Goal: Task Accomplishment & Management: Use online tool/utility

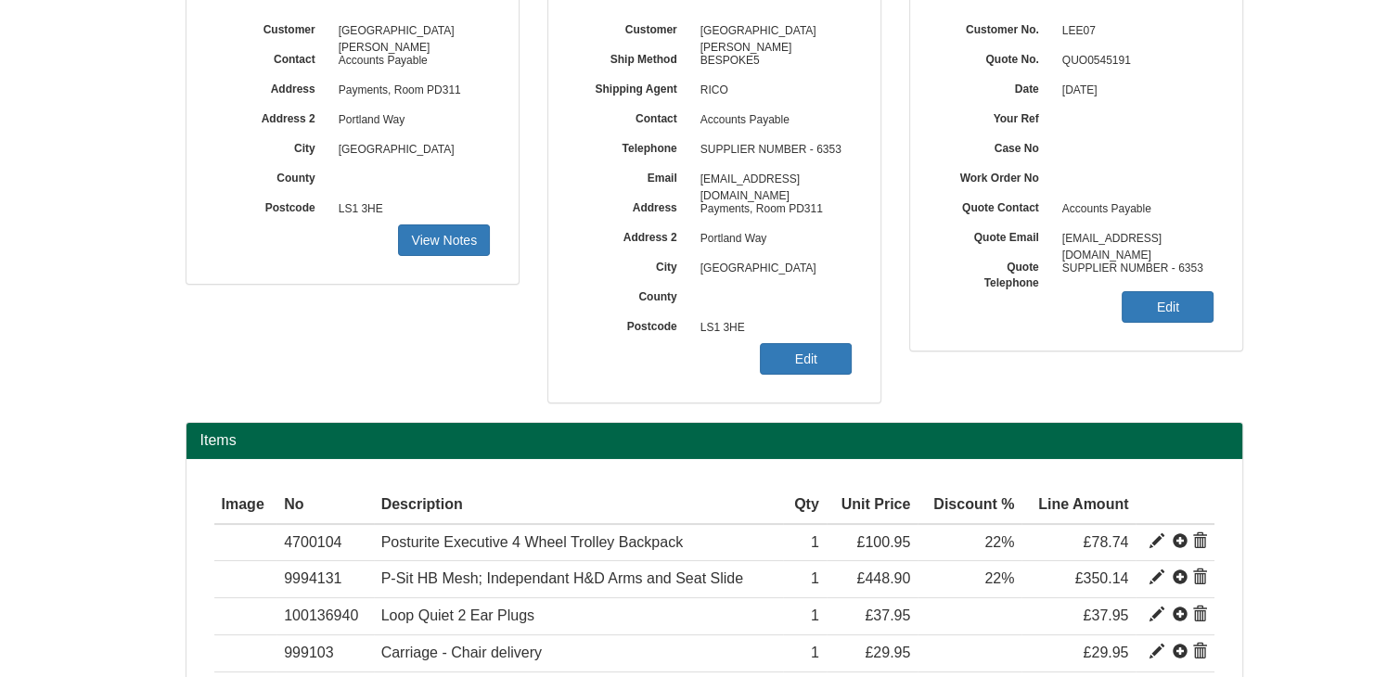
scroll to position [153, 0]
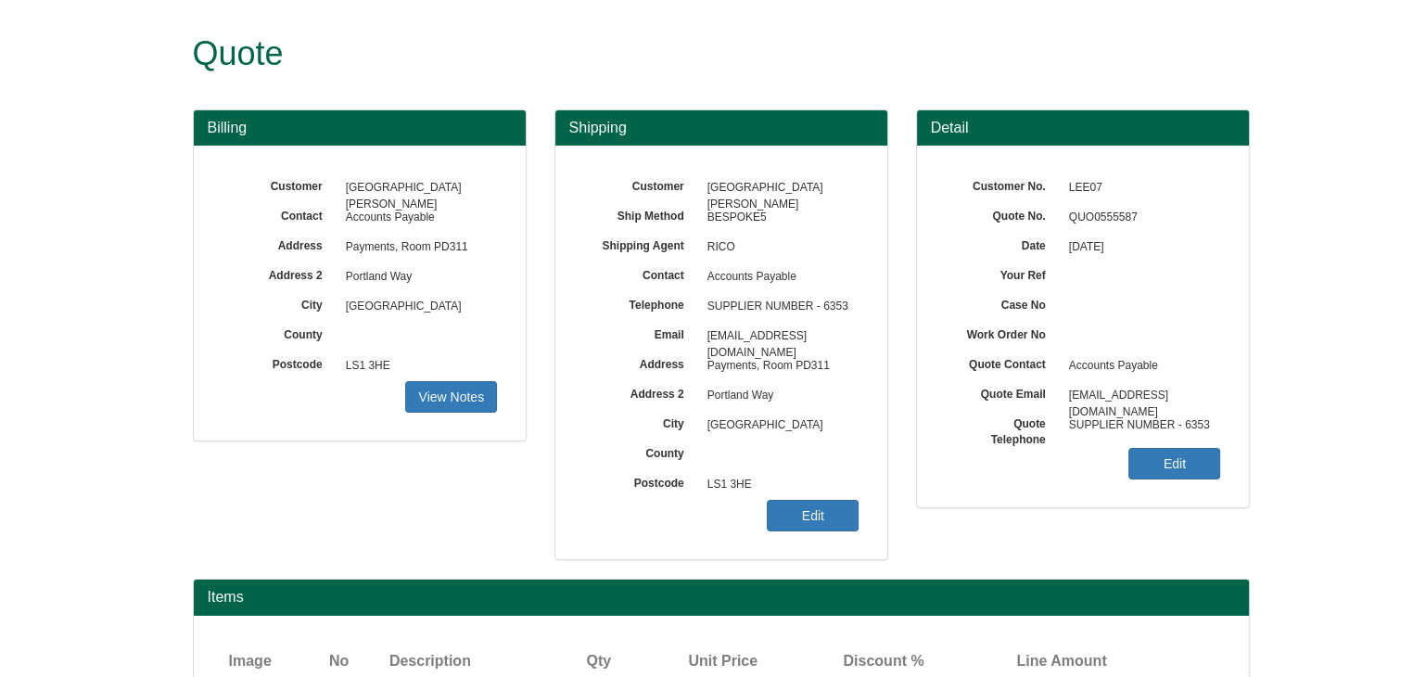
scroll to position [155, 0]
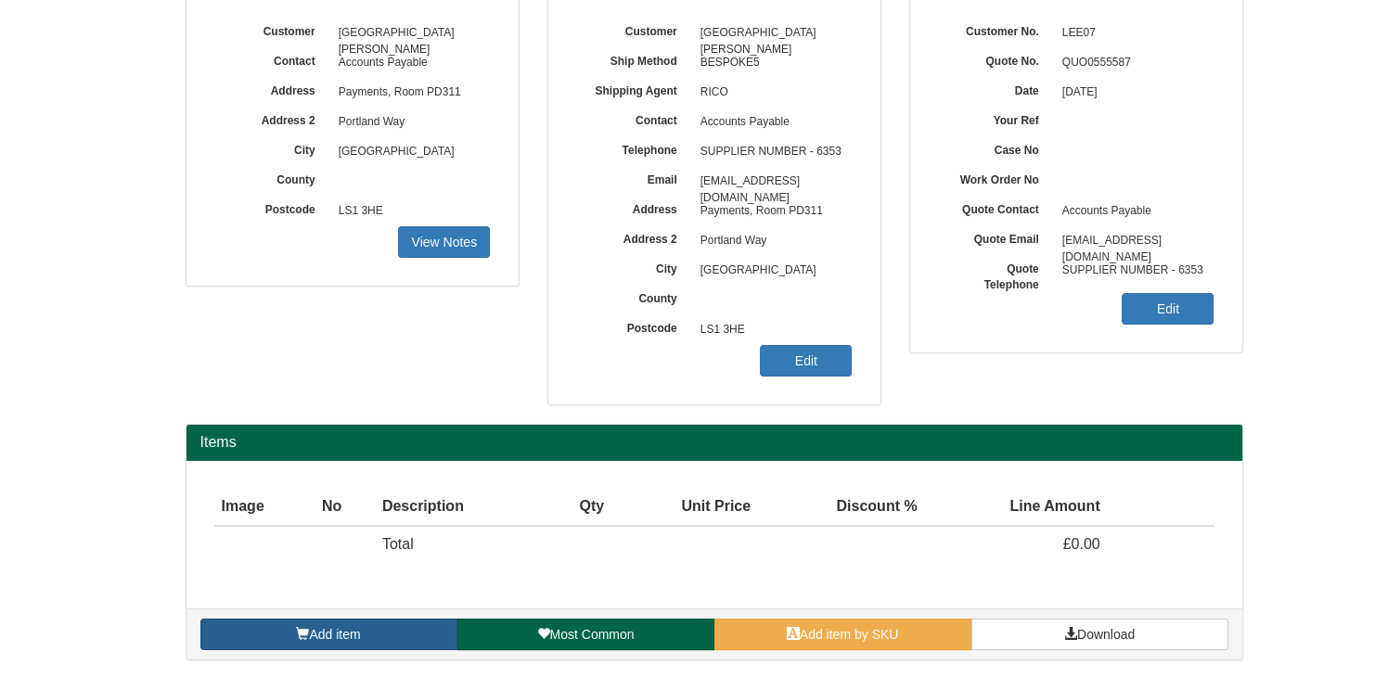
click at [389, 633] on link "Add item" at bounding box center [328, 635] width 257 height 32
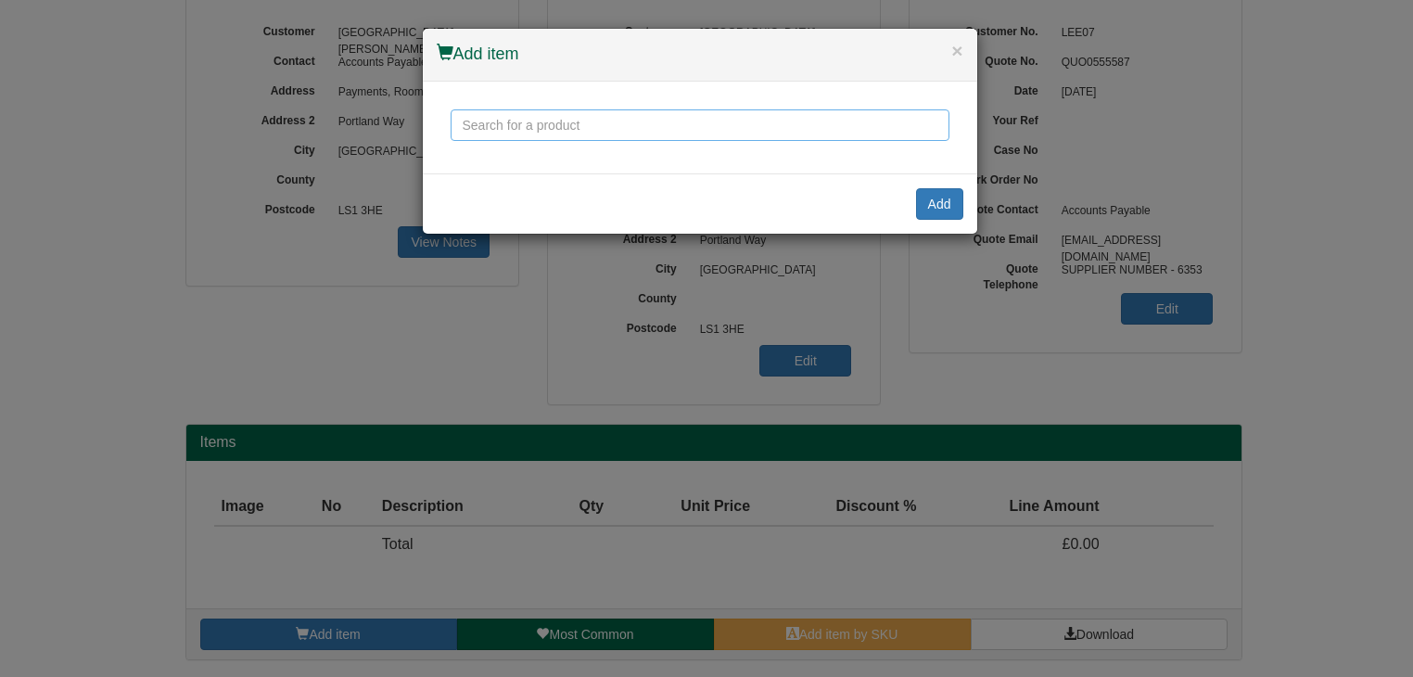
click at [516, 123] on input "text" at bounding box center [700, 125] width 499 height 32
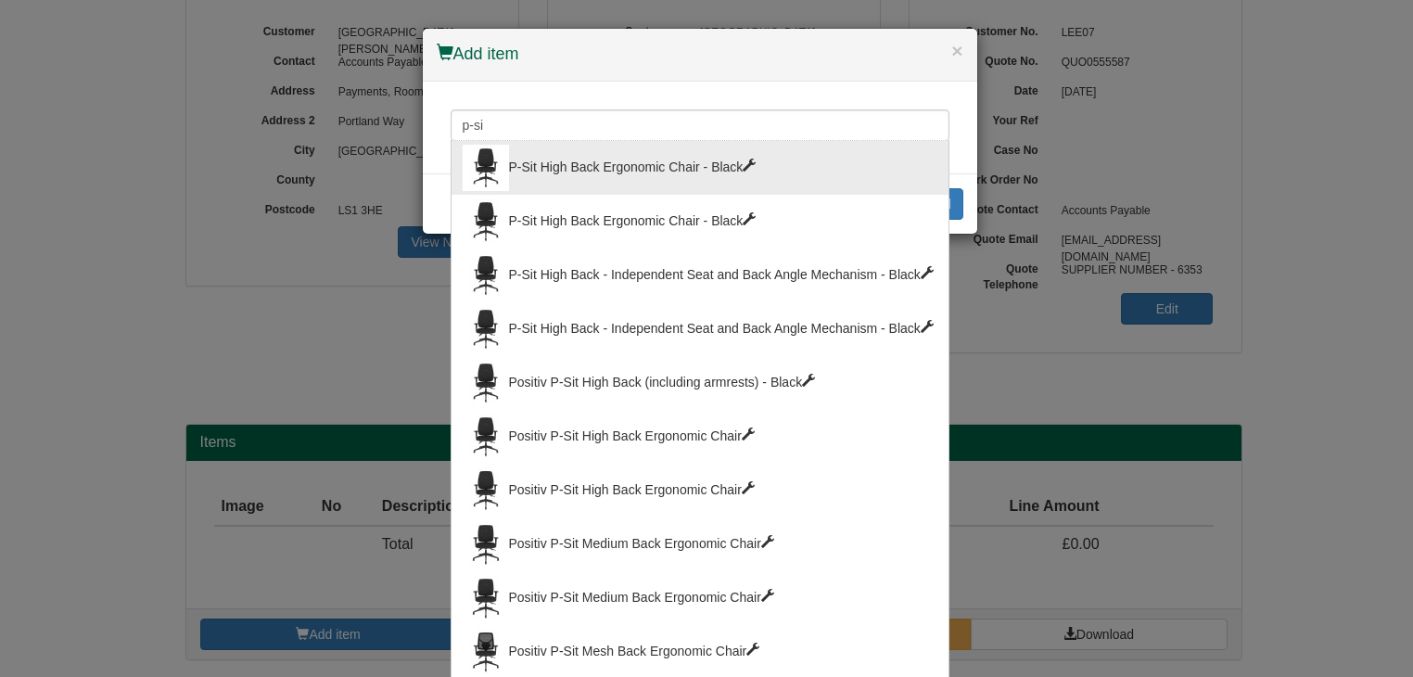
click at [563, 180] on div "P-Sit High Back Ergonomic Chair - Black" at bounding box center [700, 168] width 475 height 46
type input "P-Sit High Back Ergonomic Chair - Black"
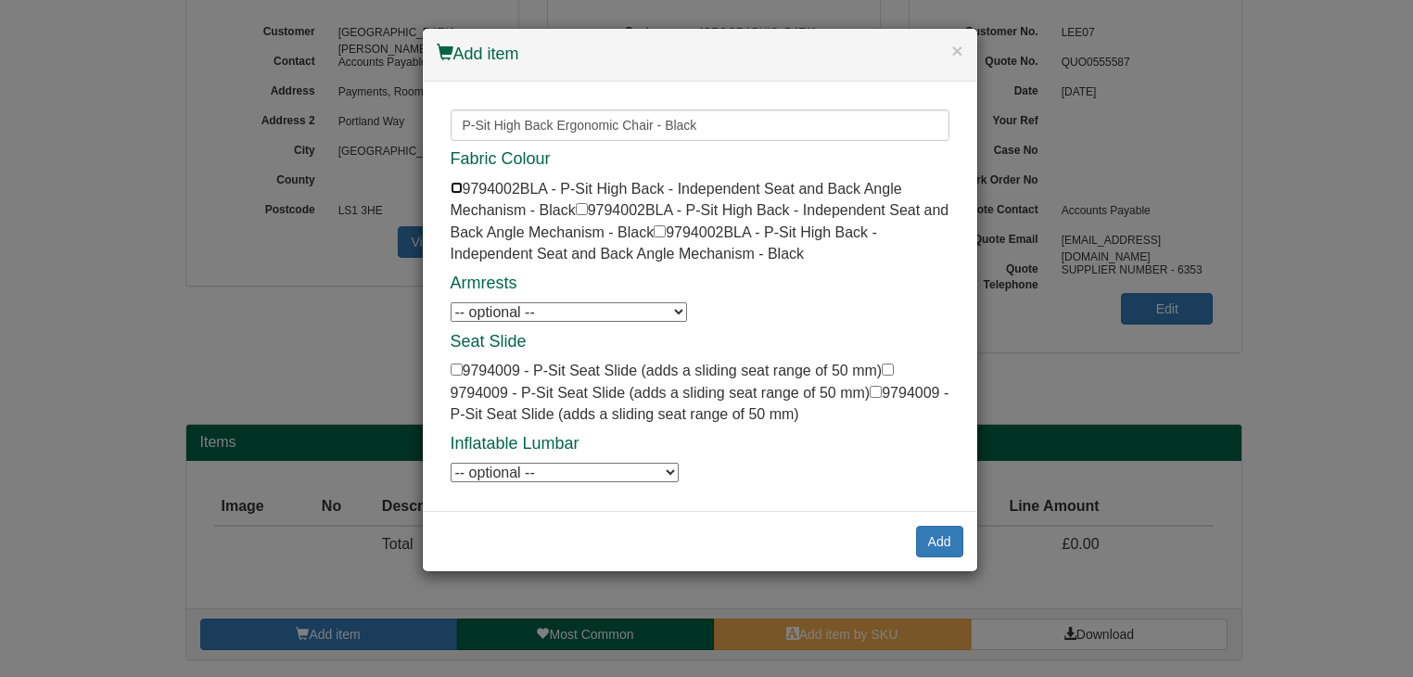
click at [455, 188] on input "checkbox" at bounding box center [457, 188] width 12 height 12
checkbox input "true"
click at [935, 544] on button "Add" at bounding box center [939, 542] width 47 height 32
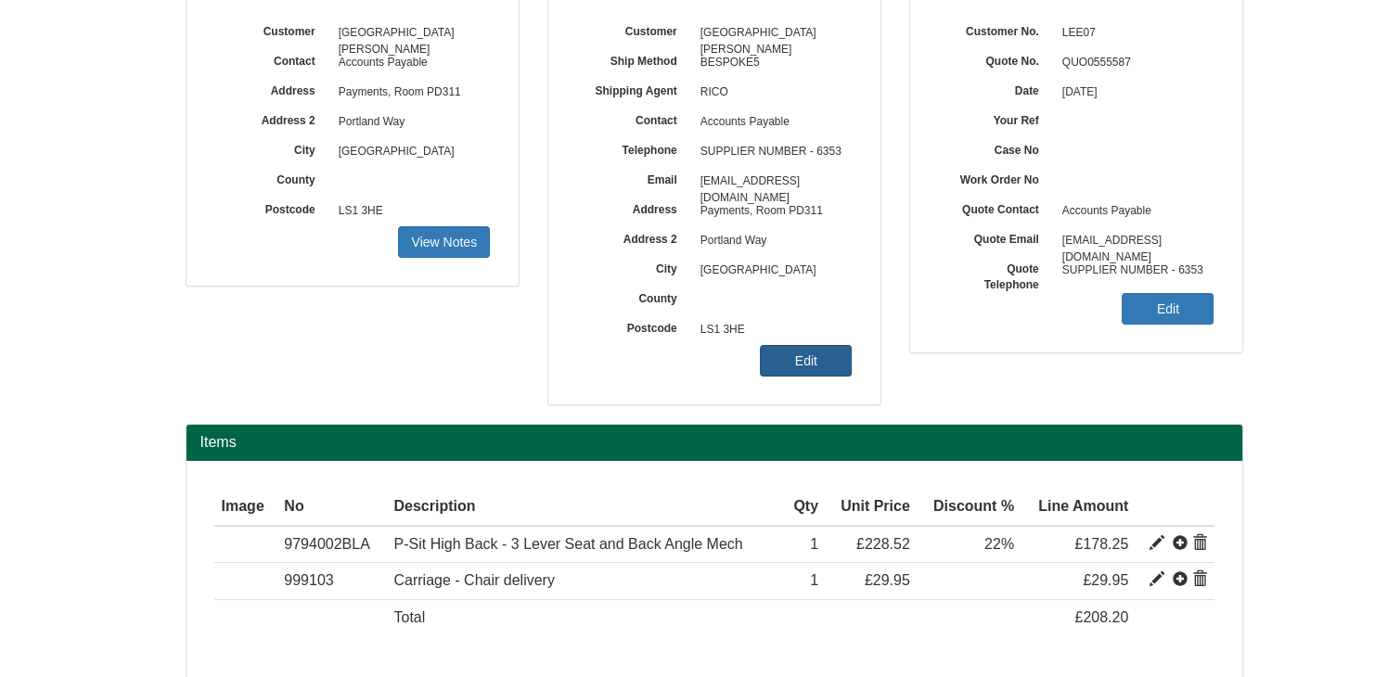
click at [799, 359] on link "Edit" at bounding box center [806, 361] width 92 height 32
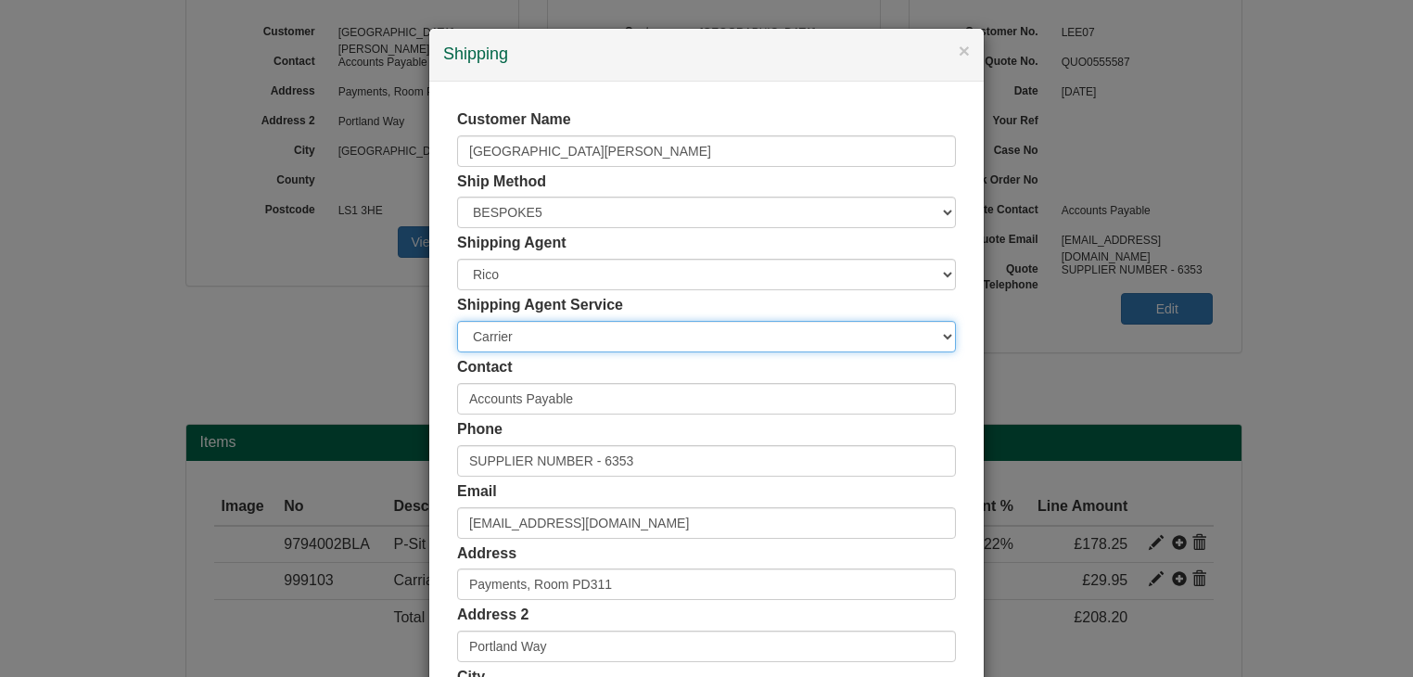
click at [544, 333] on select "Carrier White Glove" at bounding box center [706, 337] width 499 height 32
click at [457, 321] on select "Carrier White Glove" at bounding box center [706, 337] width 499 height 32
click at [545, 345] on select "Carrier White Glove" at bounding box center [706, 337] width 499 height 32
select select "TS-DELASS"
click at [457, 321] on select "Carrier White Glove" at bounding box center [706, 337] width 499 height 32
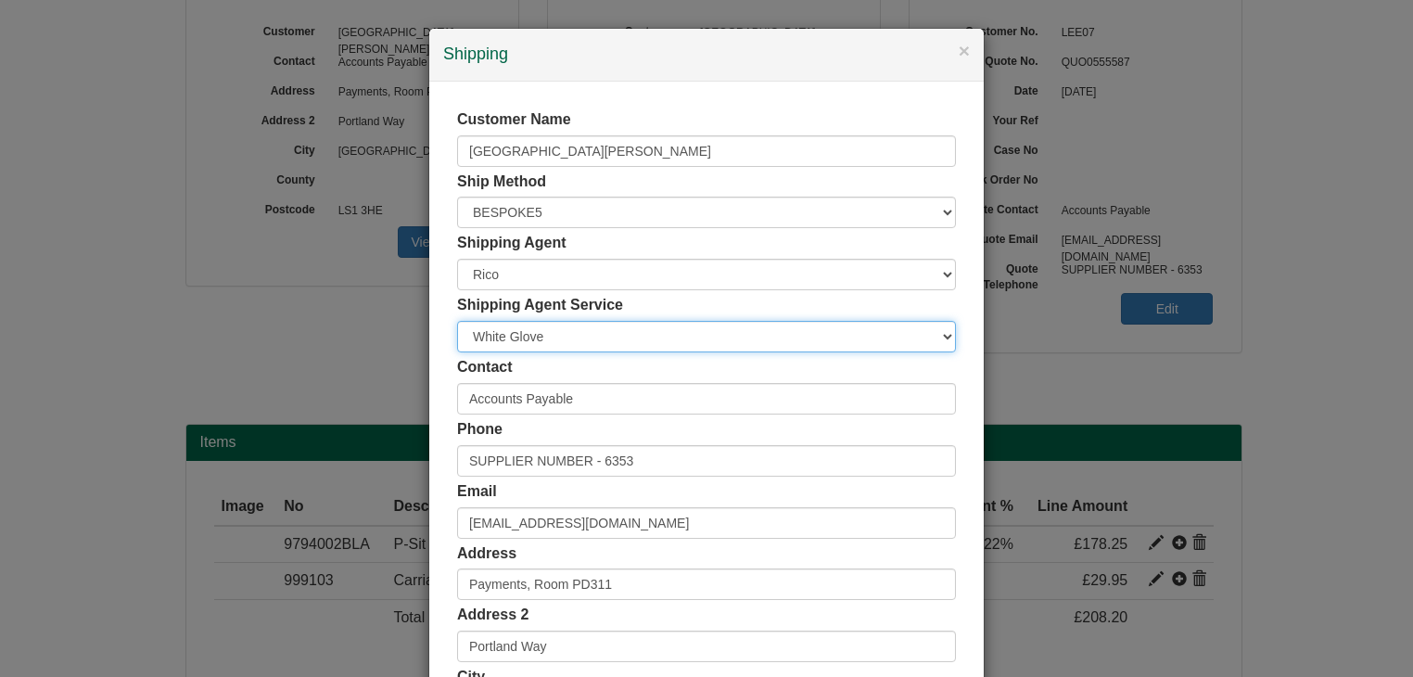
scroll to position [349, 0]
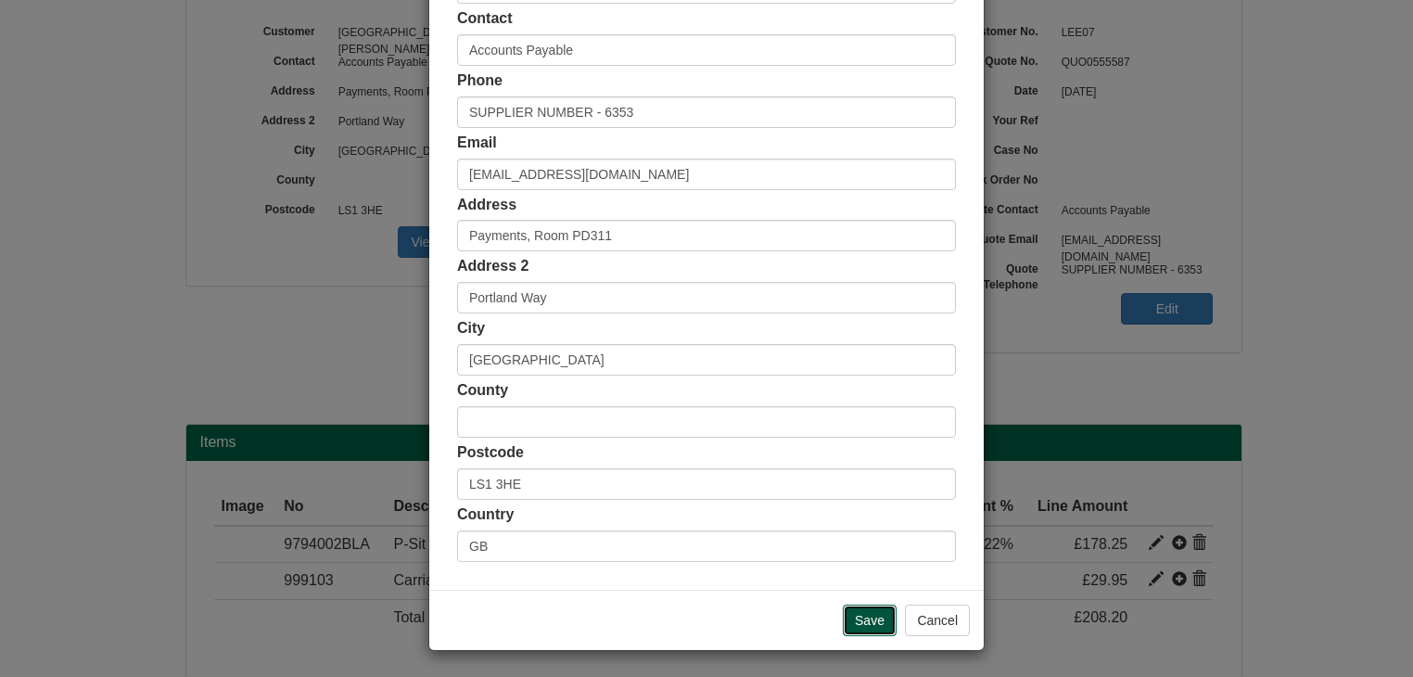
click at [863, 619] on input "Save" at bounding box center [870, 621] width 54 height 32
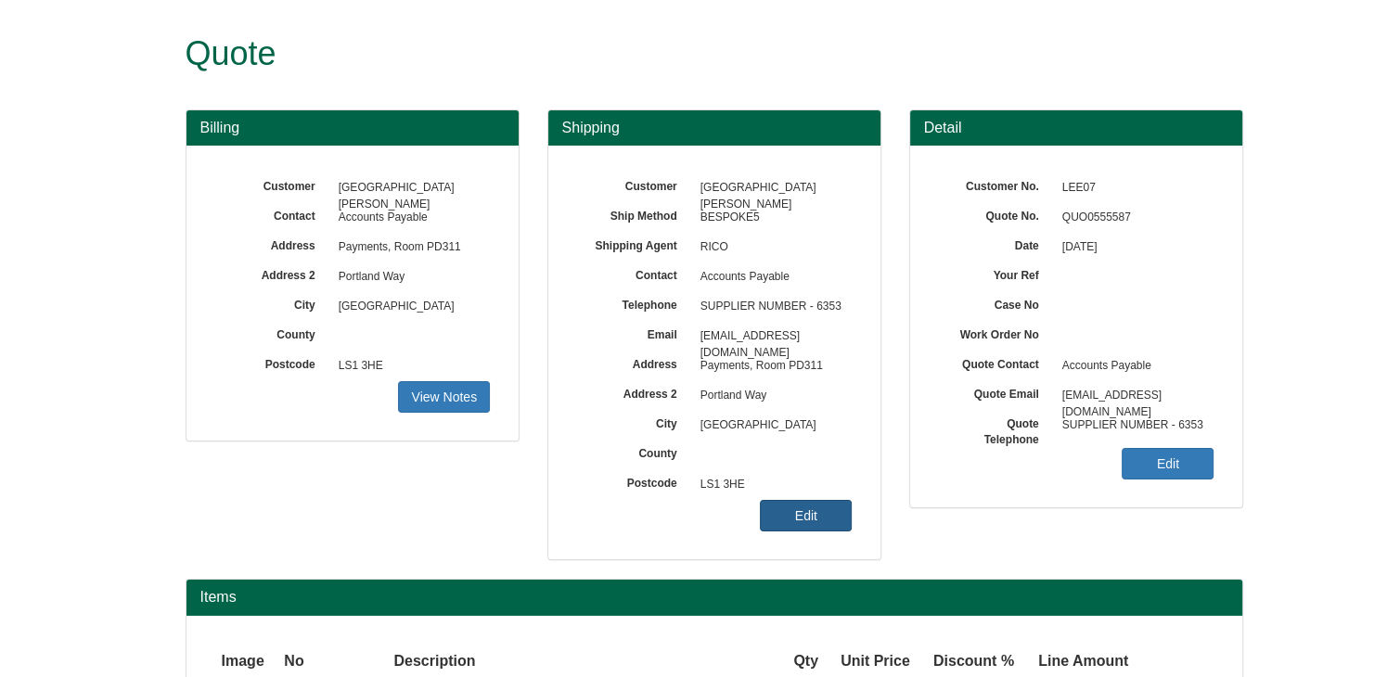
click at [806, 507] on link "Edit" at bounding box center [806, 516] width 92 height 32
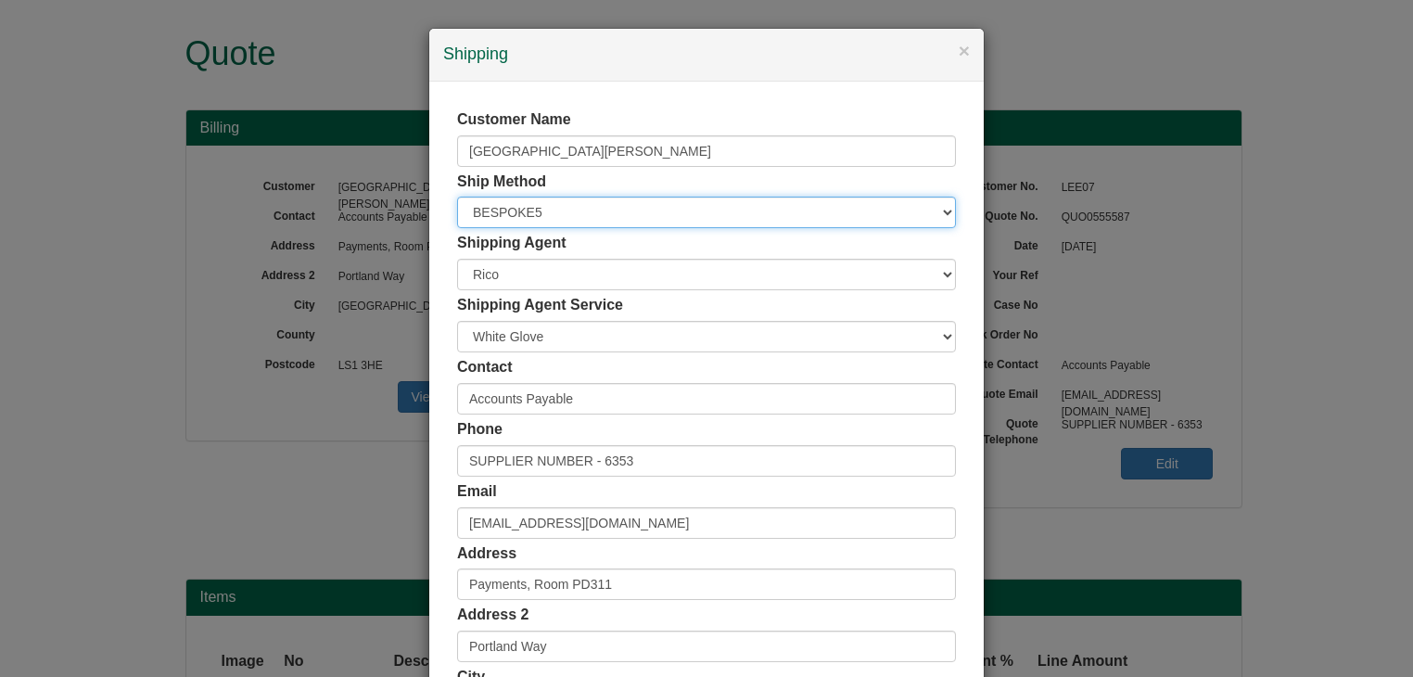
click at [534, 210] on select "Free of Charge £5 Flat Rate £7.50 Flat Rate £10 Flat Rate BESPOKE2 BESPOKE3 BES…" at bounding box center [706, 213] width 499 height 32
select select "BESPOKE9"
click at [457, 197] on select "Free of Charge £5 Flat Rate £7.50 Flat Rate £10 Flat Rate BESPOKE2 BESPOKE3 BES…" at bounding box center [706, 213] width 499 height 32
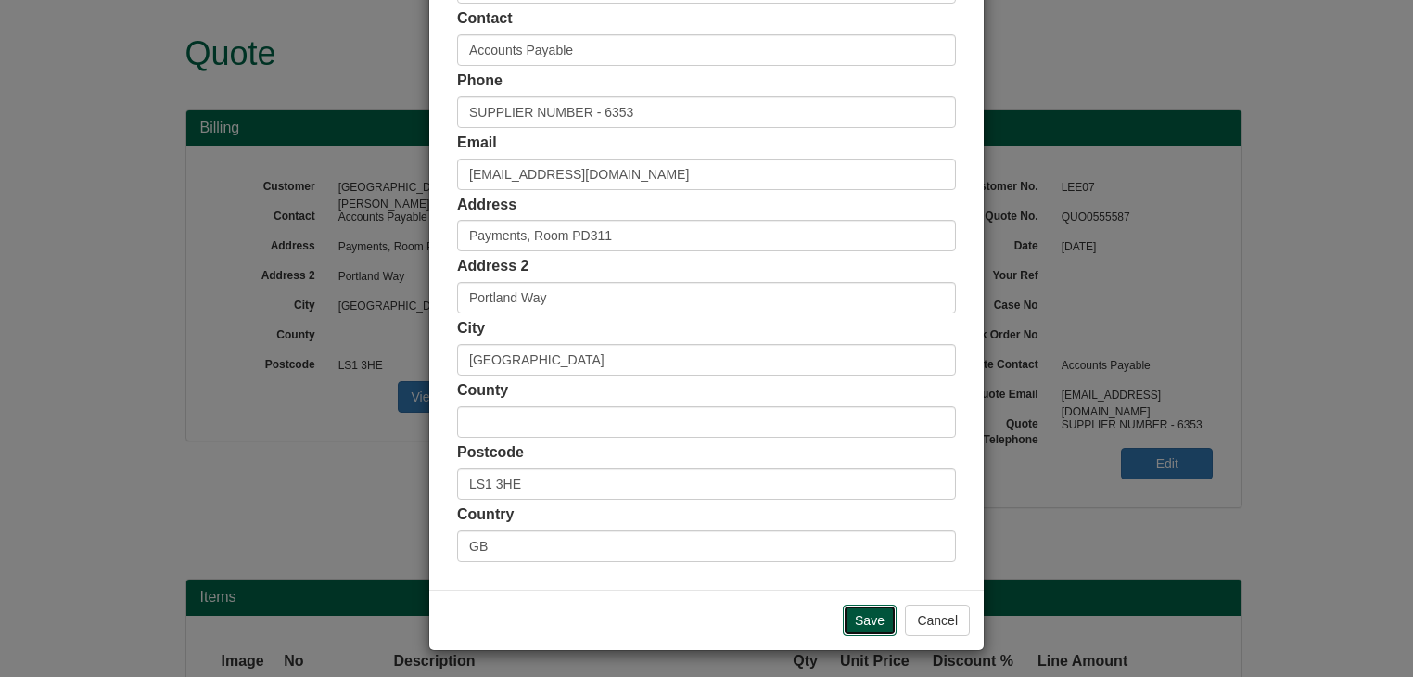
click at [872, 609] on input "Save" at bounding box center [870, 621] width 54 height 32
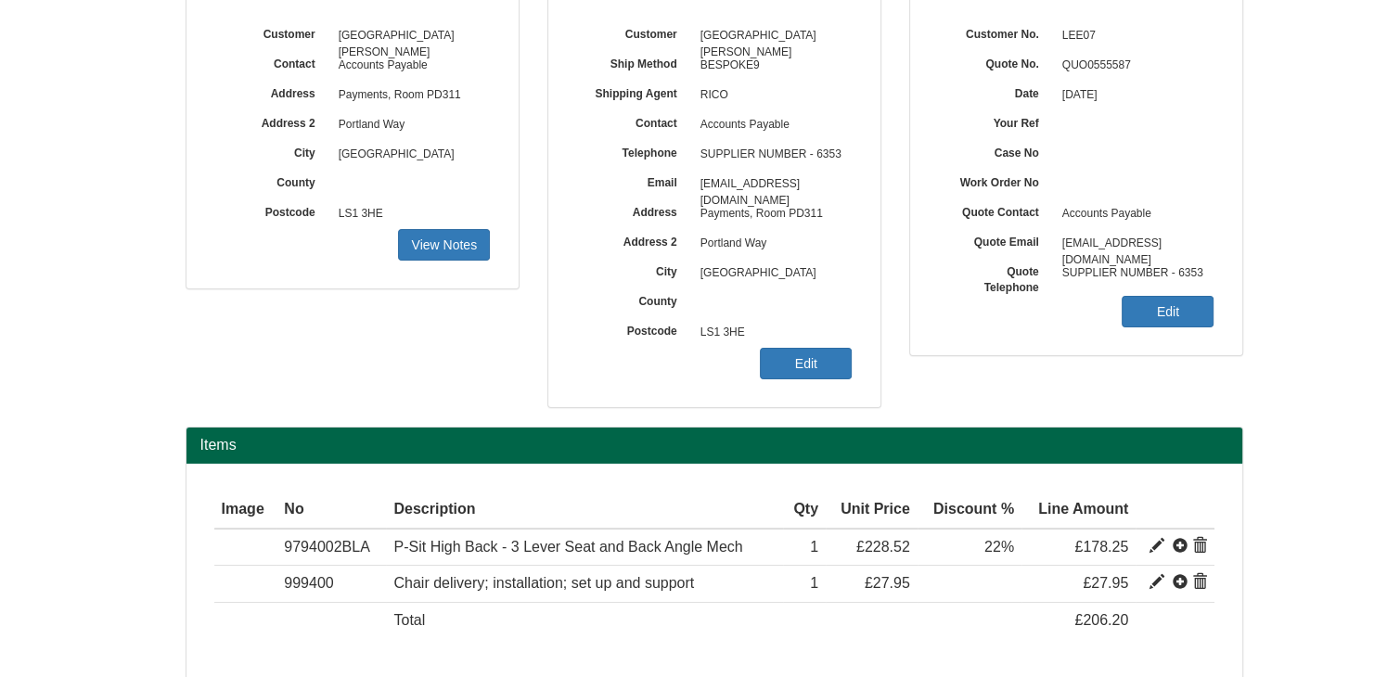
scroll to position [43, 0]
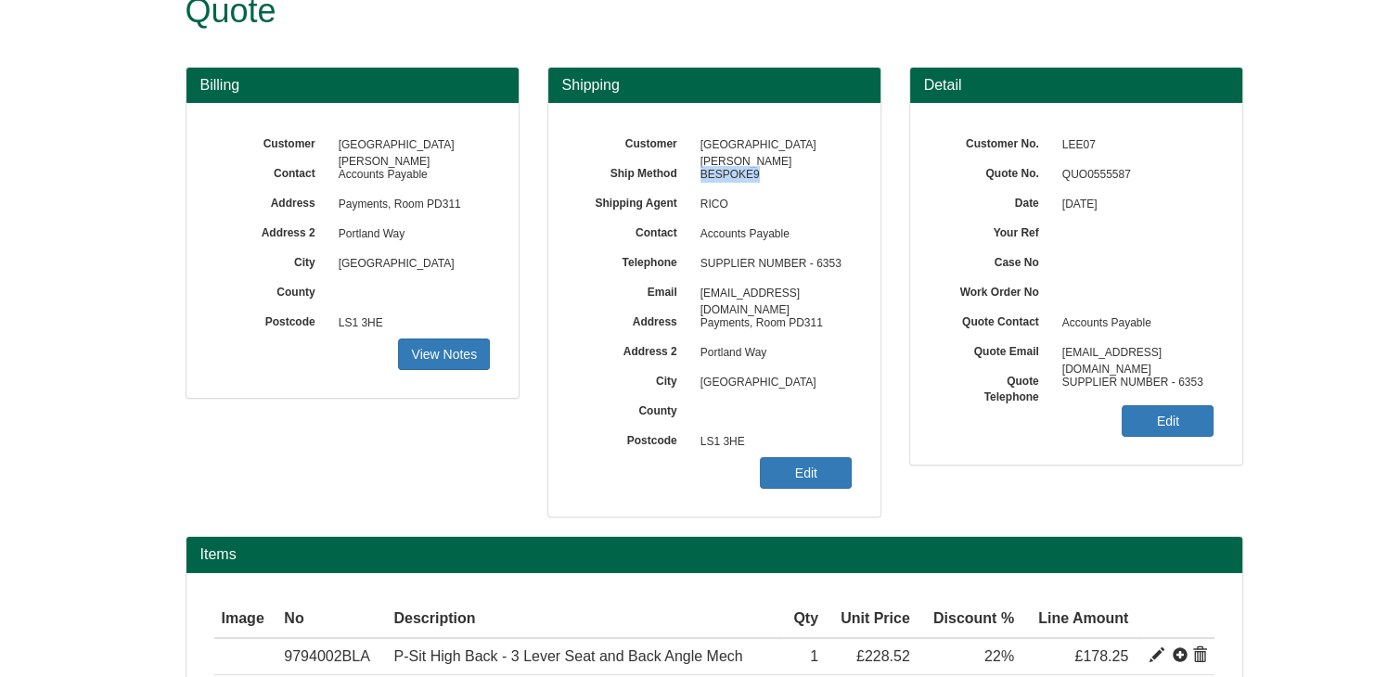
drag, startPoint x: 764, startPoint y: 172, endPoint x: 694, endPoint y: 172, distance: 70.5
click at [694, 172] on span "BESPOKE9" at bounding box center [771, 175] width 161 height 30
copy span "BESPOKE9"
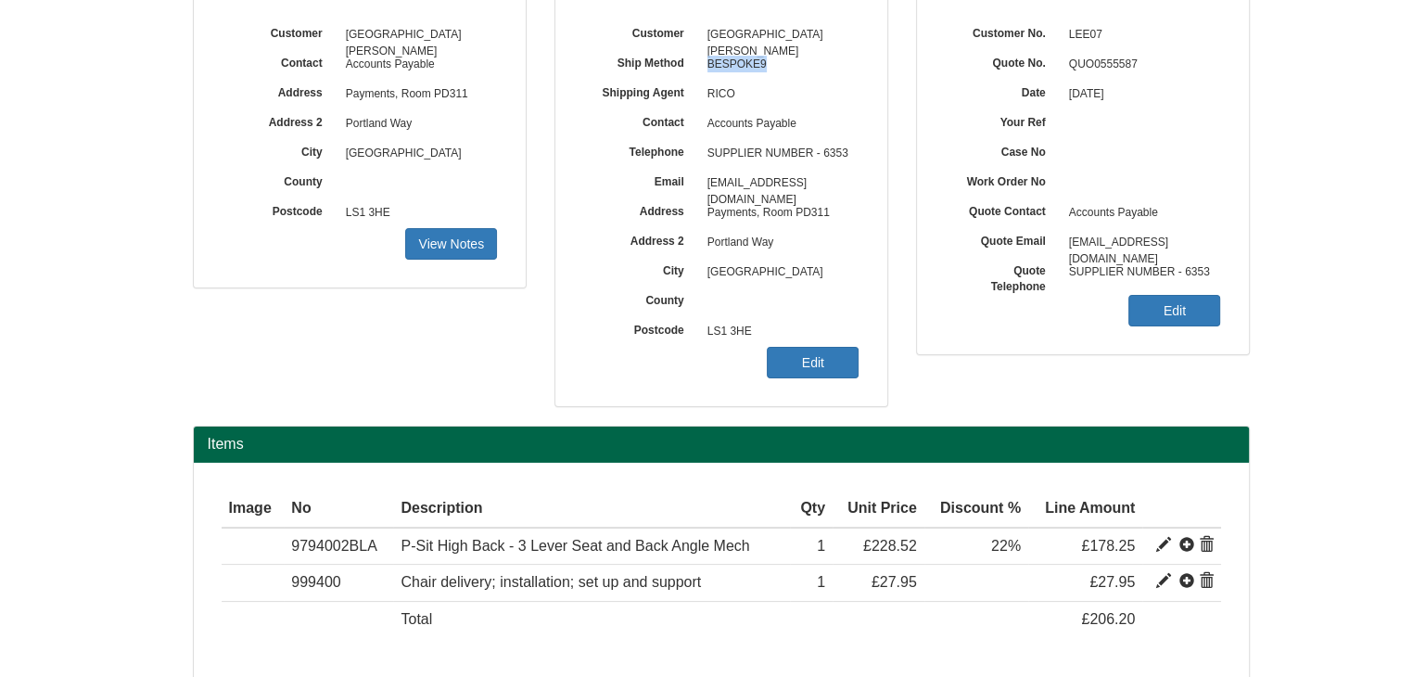
scroll to position [228, 0]
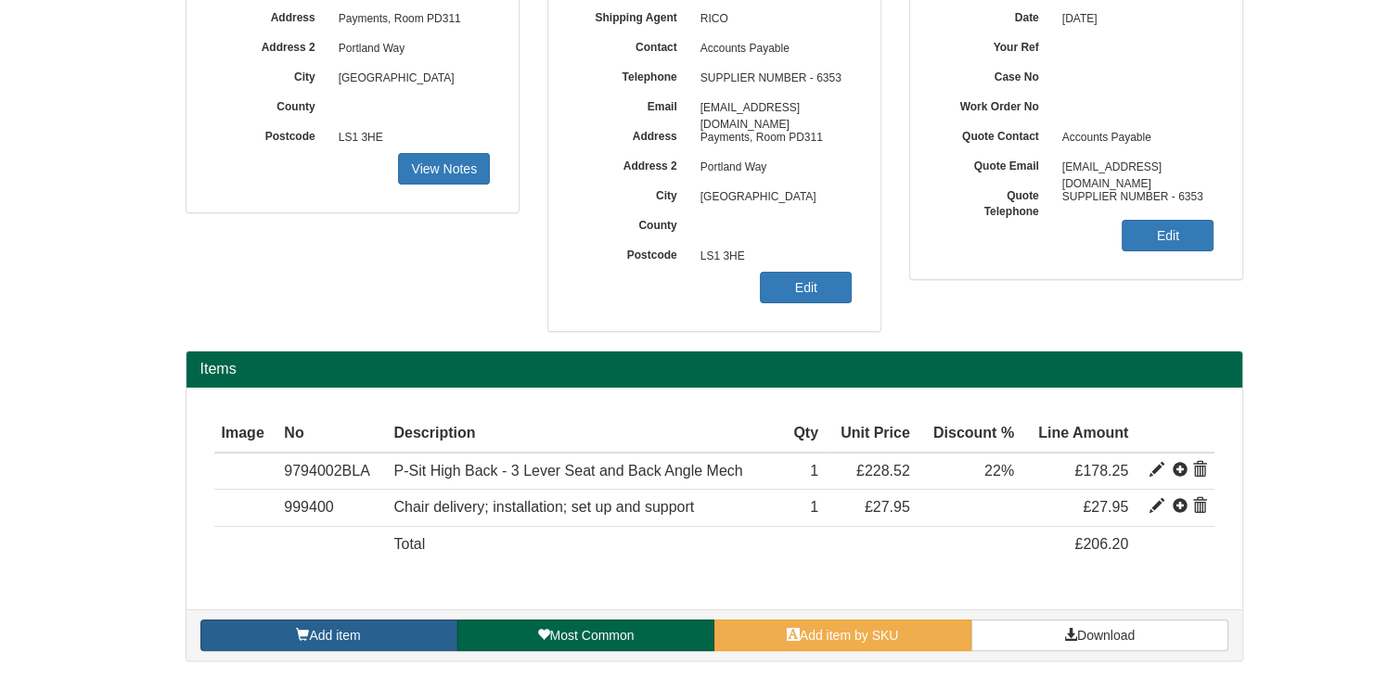
click at [423, 633] on link "Add item" at bounding box center [328, 636] width 257 height 32
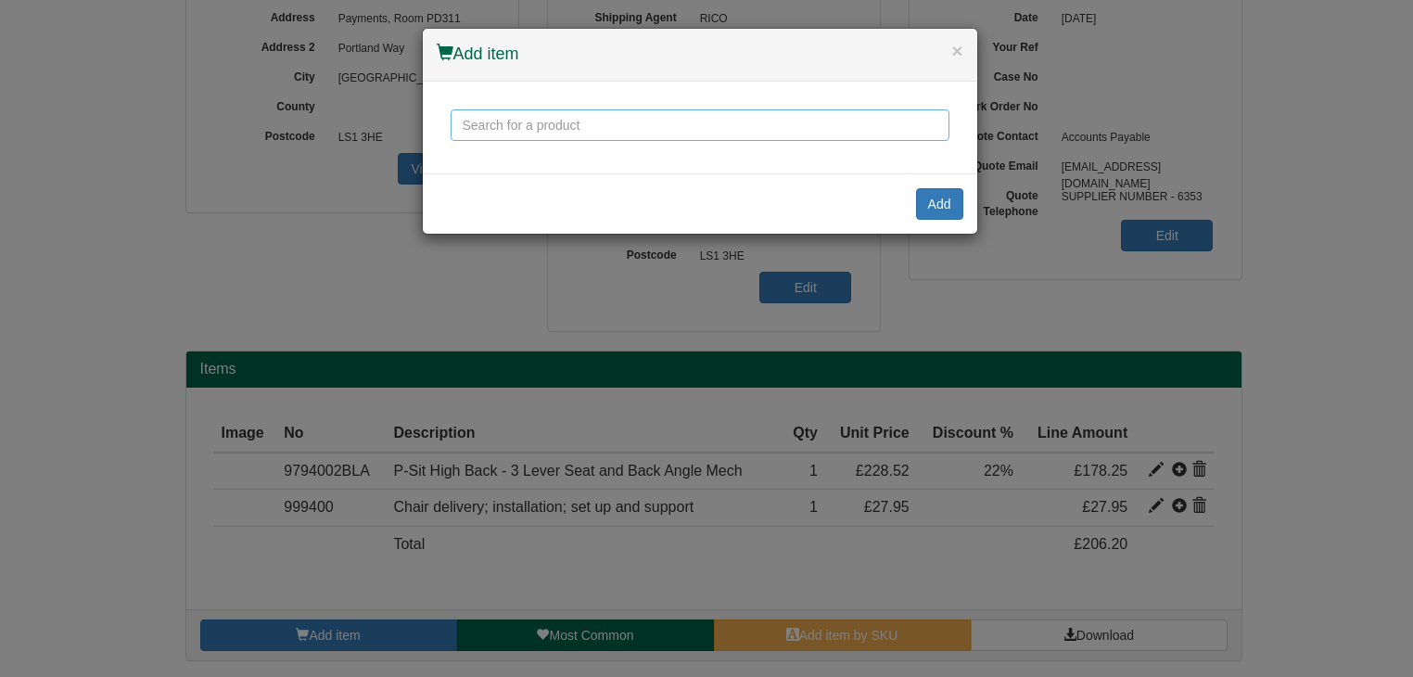
click at [519, 128] on input "text" at bounding box center [700, 125] width 499 height 32
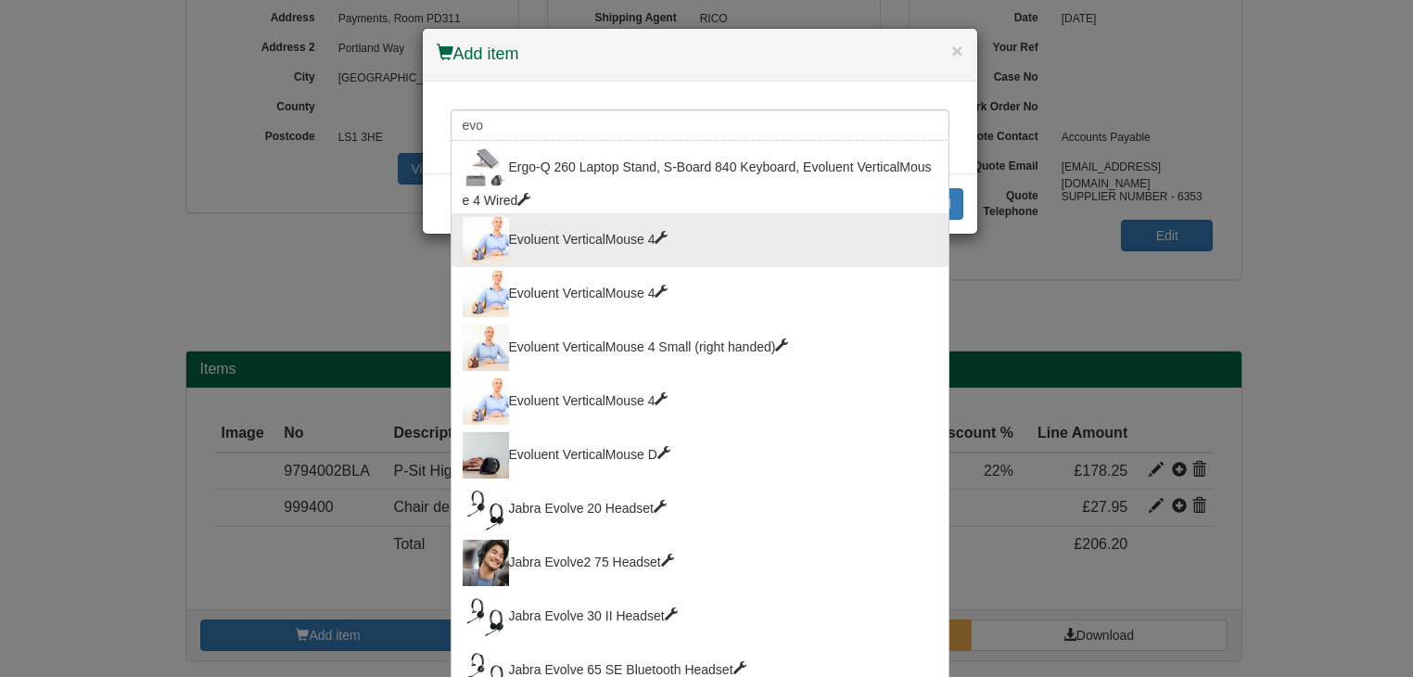
click at [608, 242] on div "Evoluent VerticalMouse 4" at bounding box center [700, 240] width 475 height 46
type input "Evoluent VerticalMouse 4"
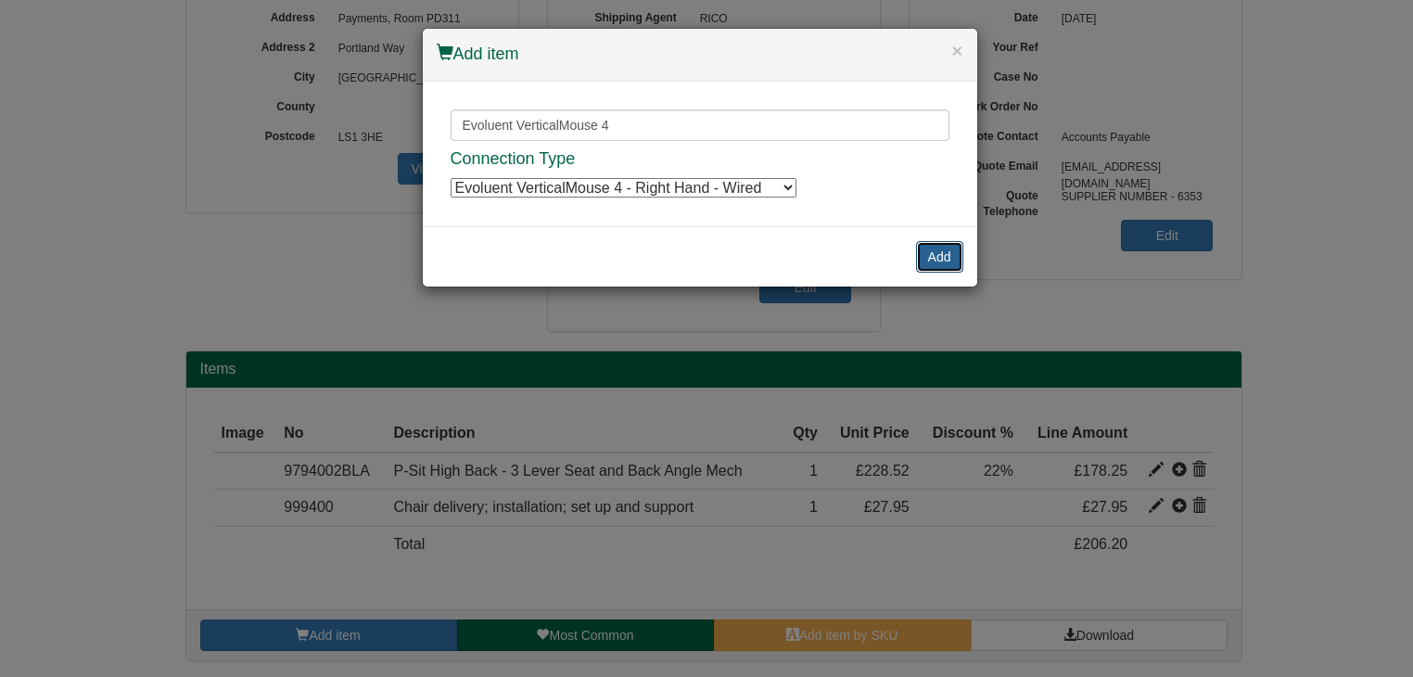
click at [950, 254] on button "Add" at bounding box center [939, 257] width 47 height 32
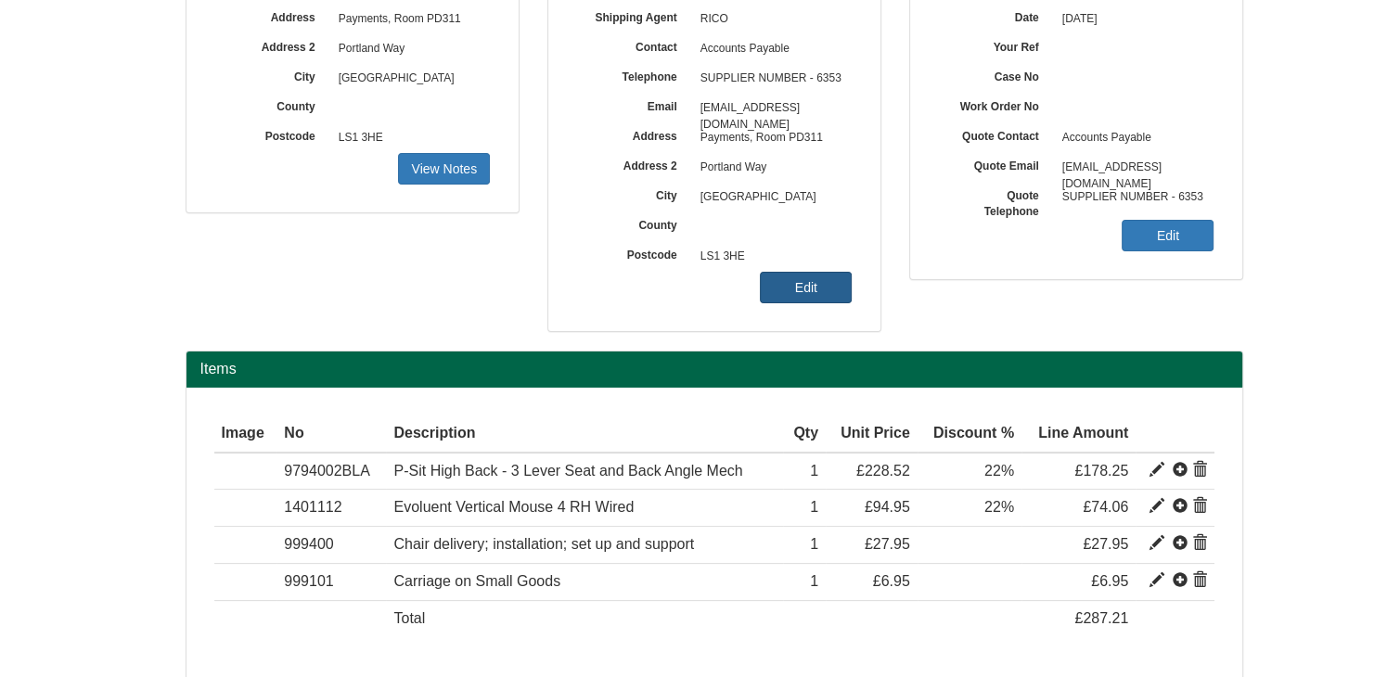
click at [836, 285] on link "Edit" at bounding box center [806, 288] width 92 height 32
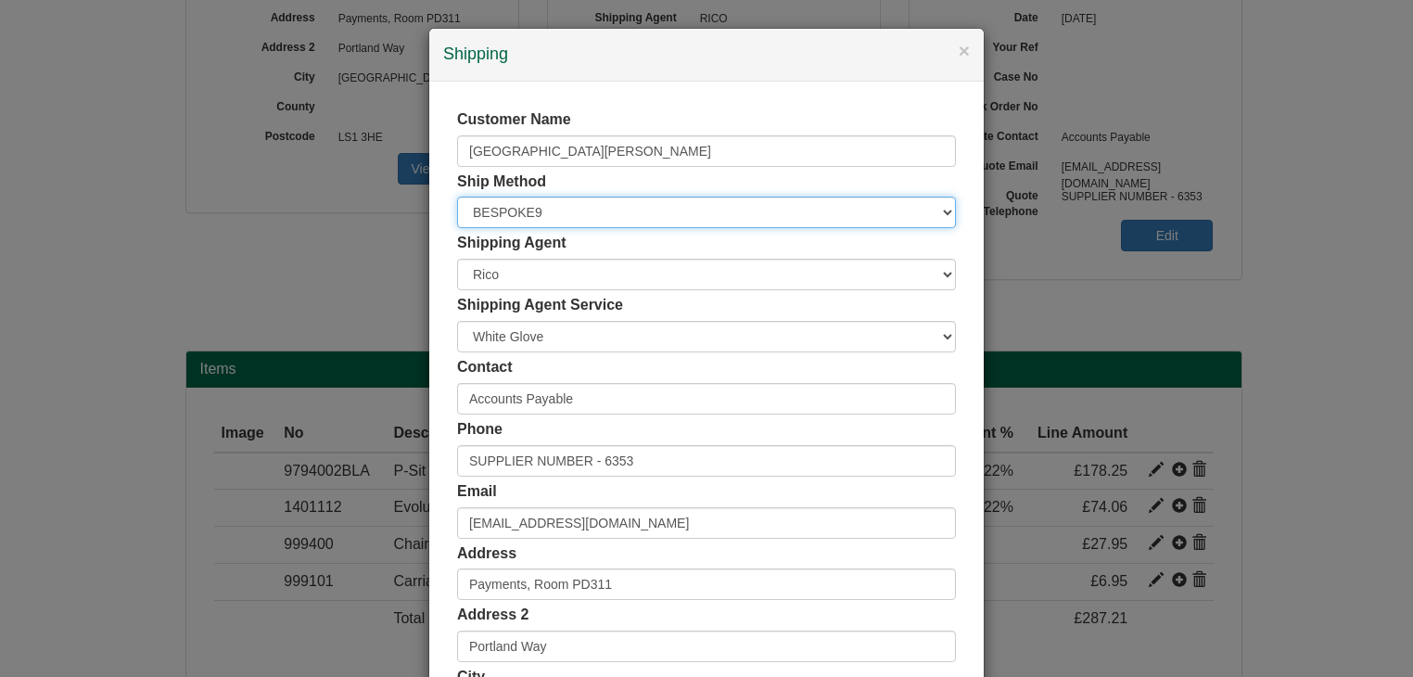
click at [541, 211] on select "Free of Charge £5 Flat Rate £7.50 Flat Rate £10 Flat Rate BESPOKE2 BESPOKE3 BES…" at bounding box center [706, 213] width 499 height 32
select select "BESPOKE8"
click at [457, 197] on select "Free of Charge £5 Flat Rate £7.50 Flat Rate £10 Flat Rate BESPOKE2 BESPOKE3 BES…" at bounding box center [706, 213] width 499 height 32
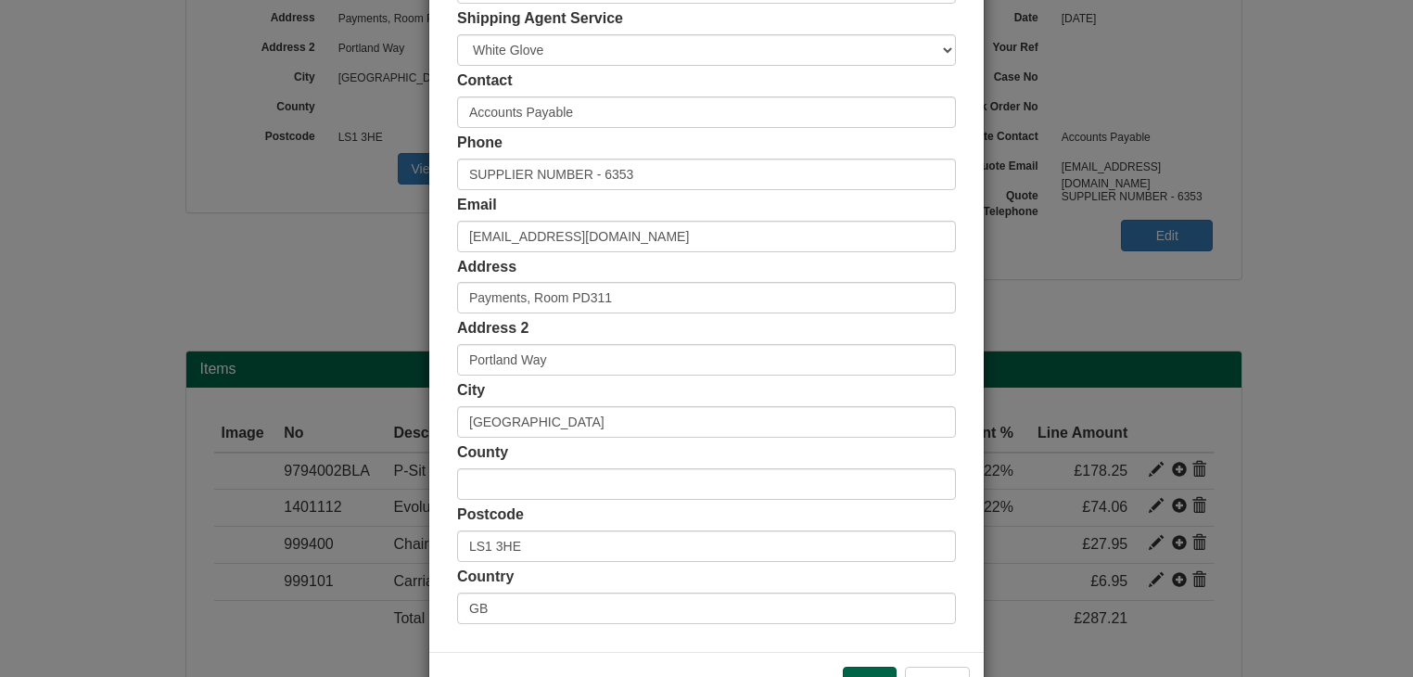
scroll to position [349, 0]
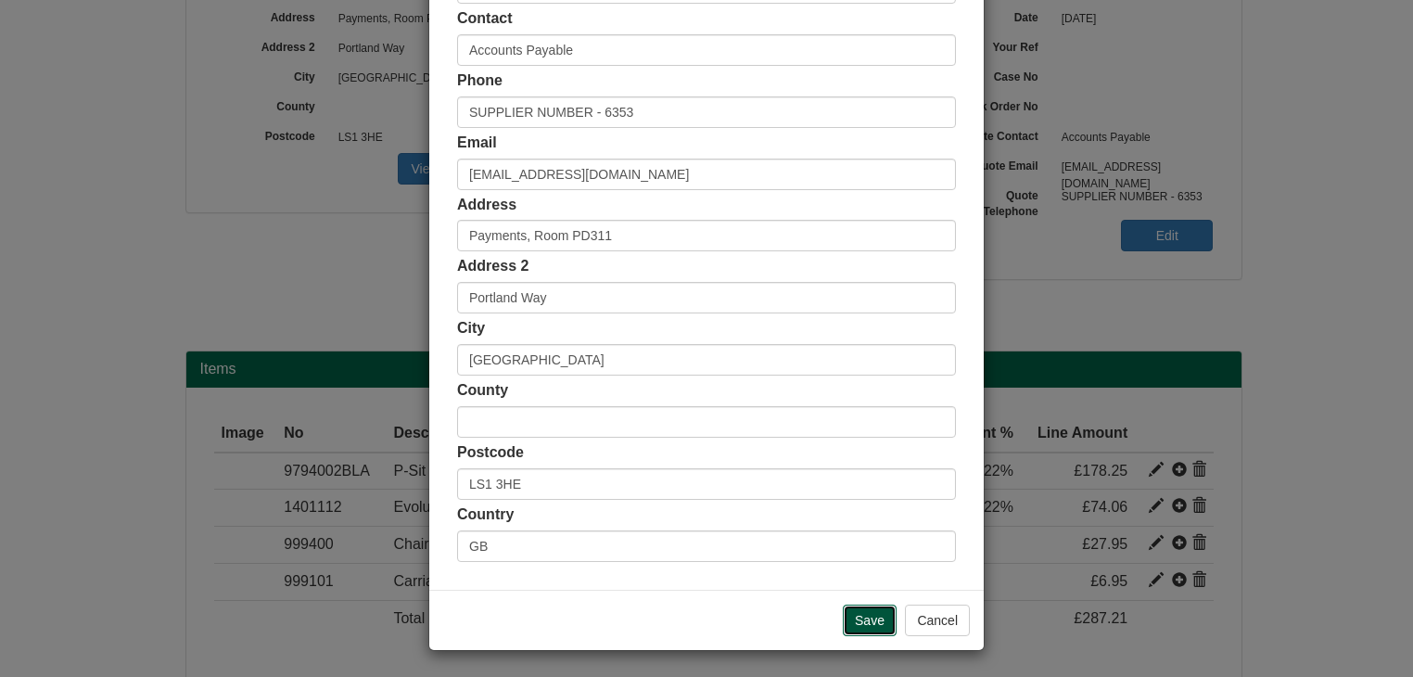
click at [860, 615] on input "Save" at bounding box center [870, 621] width 54 height 32
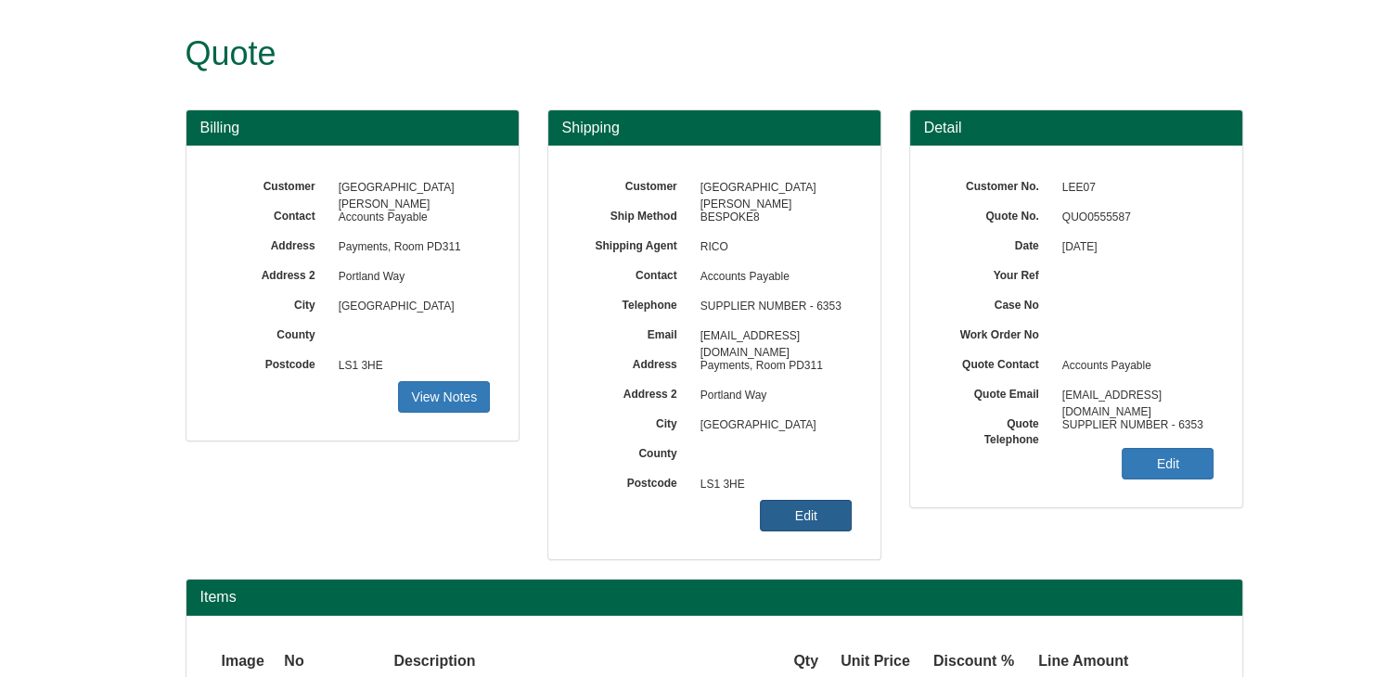
click at [825, 506] on link "Edit" at bounding box center [806, 516] width 92 height 32
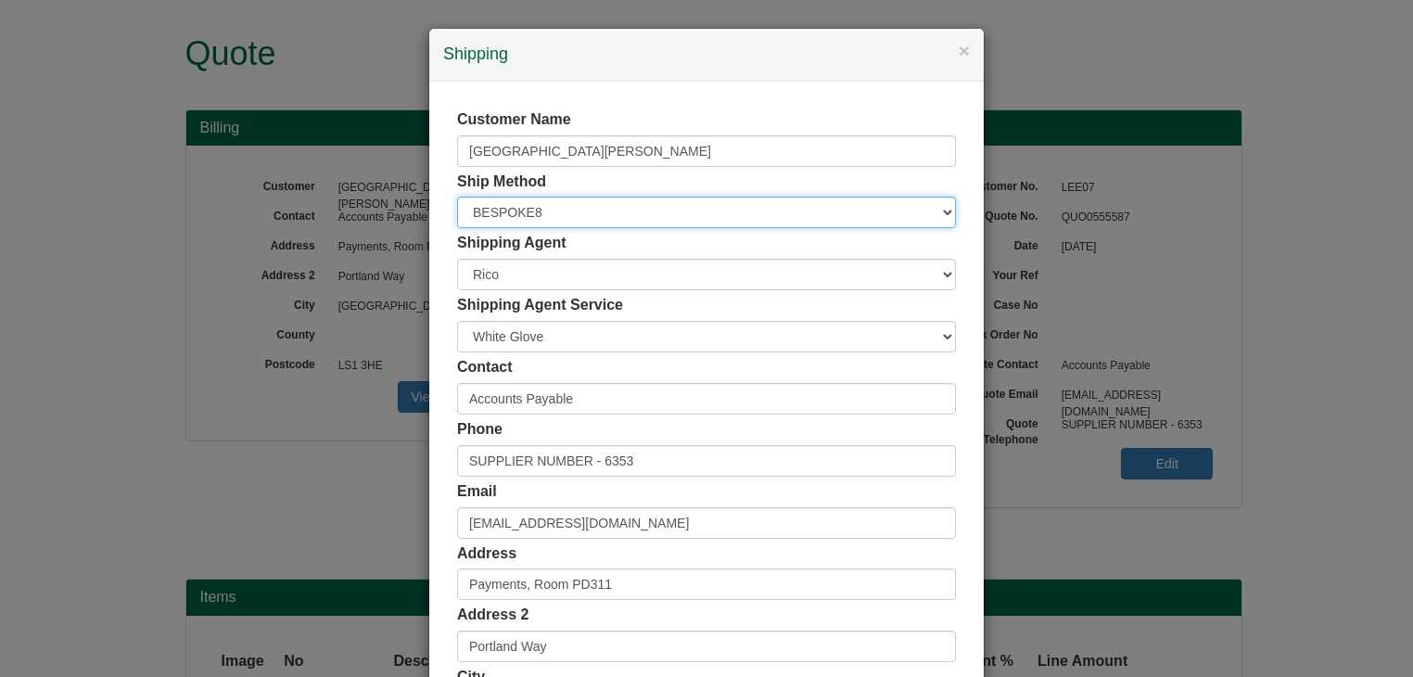
click at [525, 216] on select "Free of Charge £5 Flat Rate £7.50 Flat Rate £10 Flat Rate BESPOKE2 BESPOKE3 BES…" at bounding box center [706, 213] width 499 height 32
select select "BESPOKE4"
click at [457, 197] on select "Free of Charge £5 Flat Rate £7.50 Flat Rate £10 Flat Rate BESPOKE2 BESPOKE3 BES…" at bounding box center [706, 213] width 499 height 32
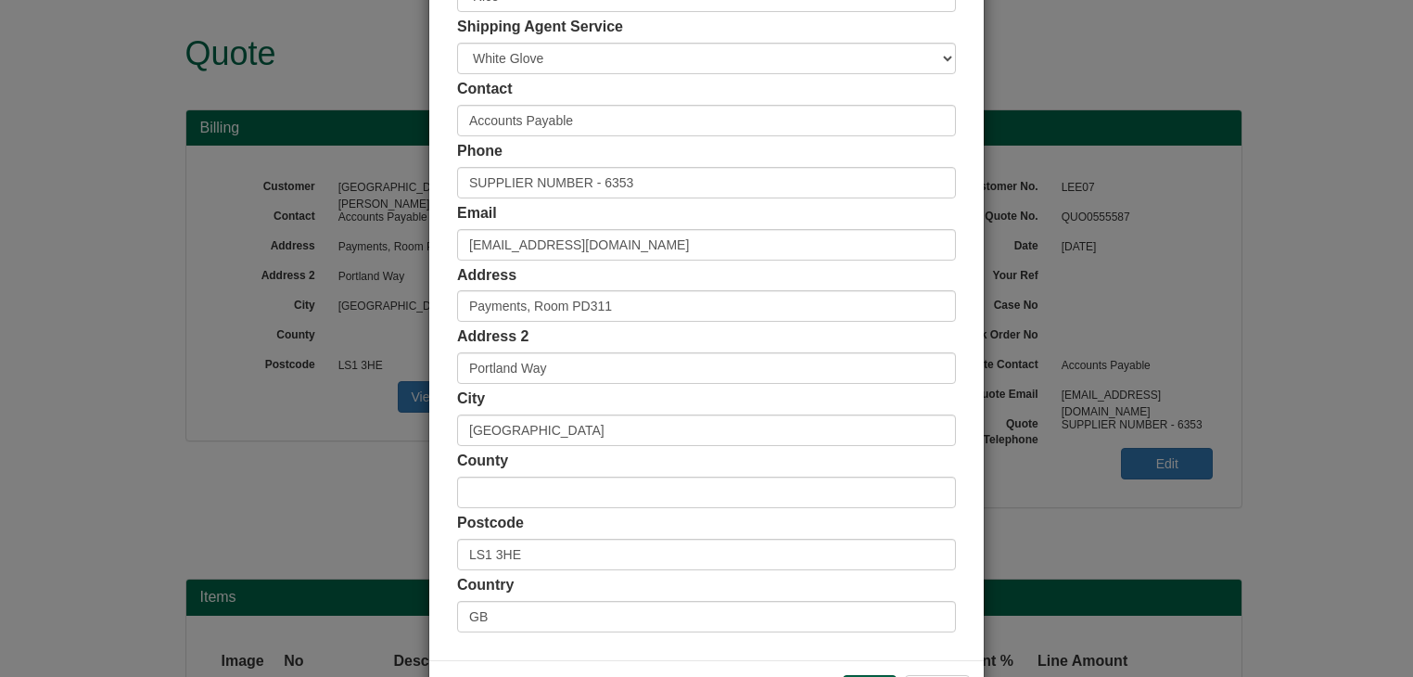
scroll to position [349, 0]
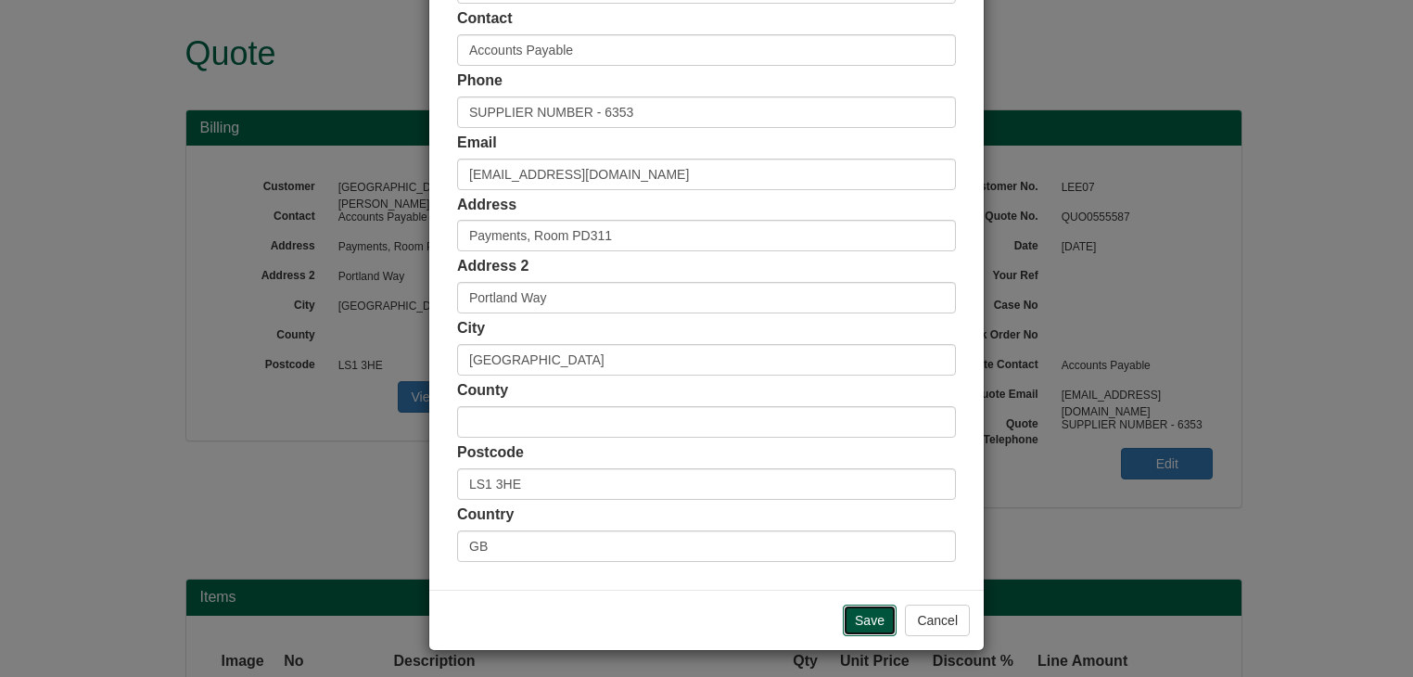
click at [862, 620] on input "Save" at bounding box center [870, 621] width 54 height 32
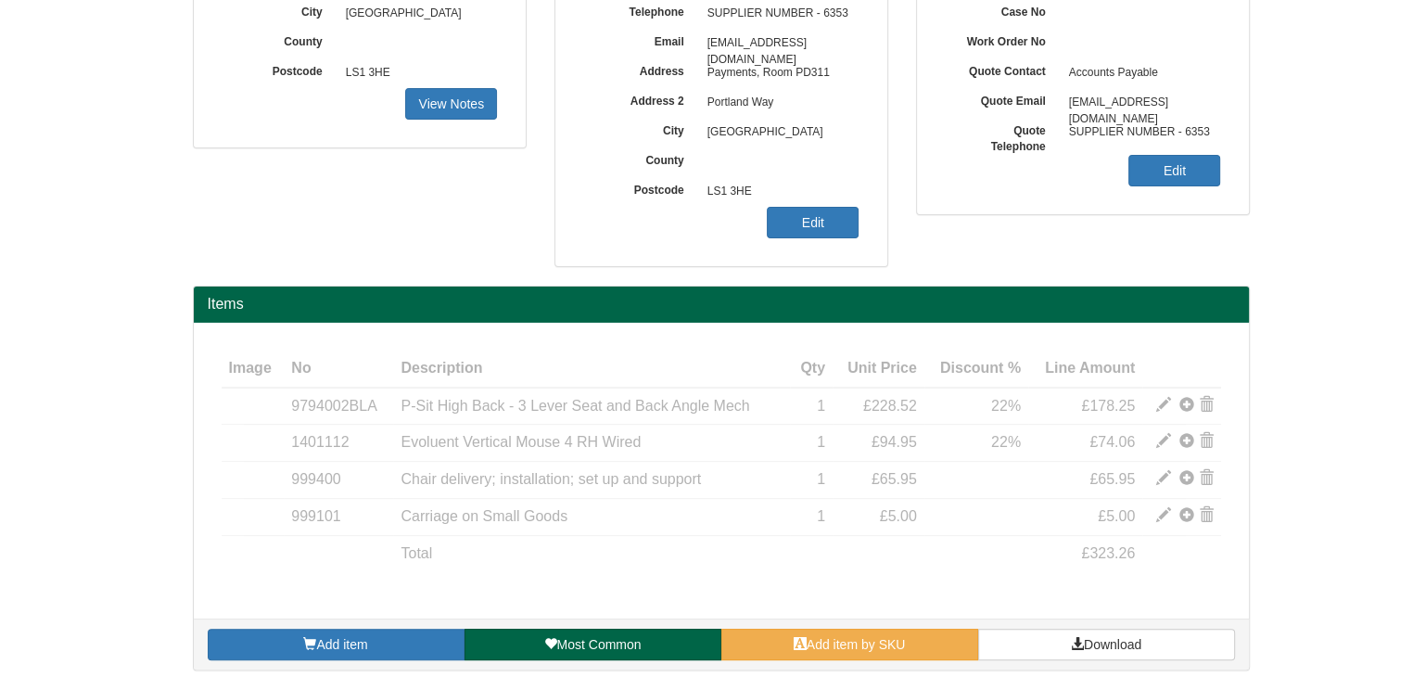
scroll to position [301, 0]
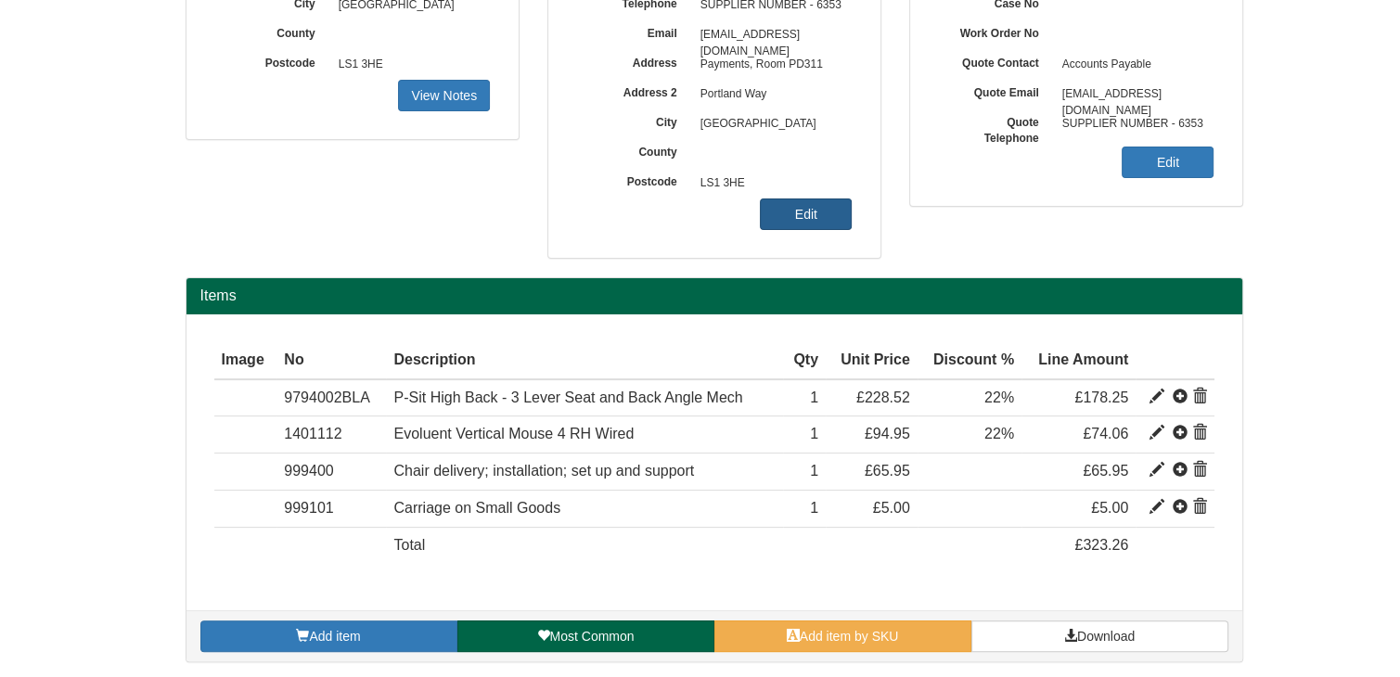
click at [821, 208] on link "Edit" at bounding box center [806, 214] width 92 height 32
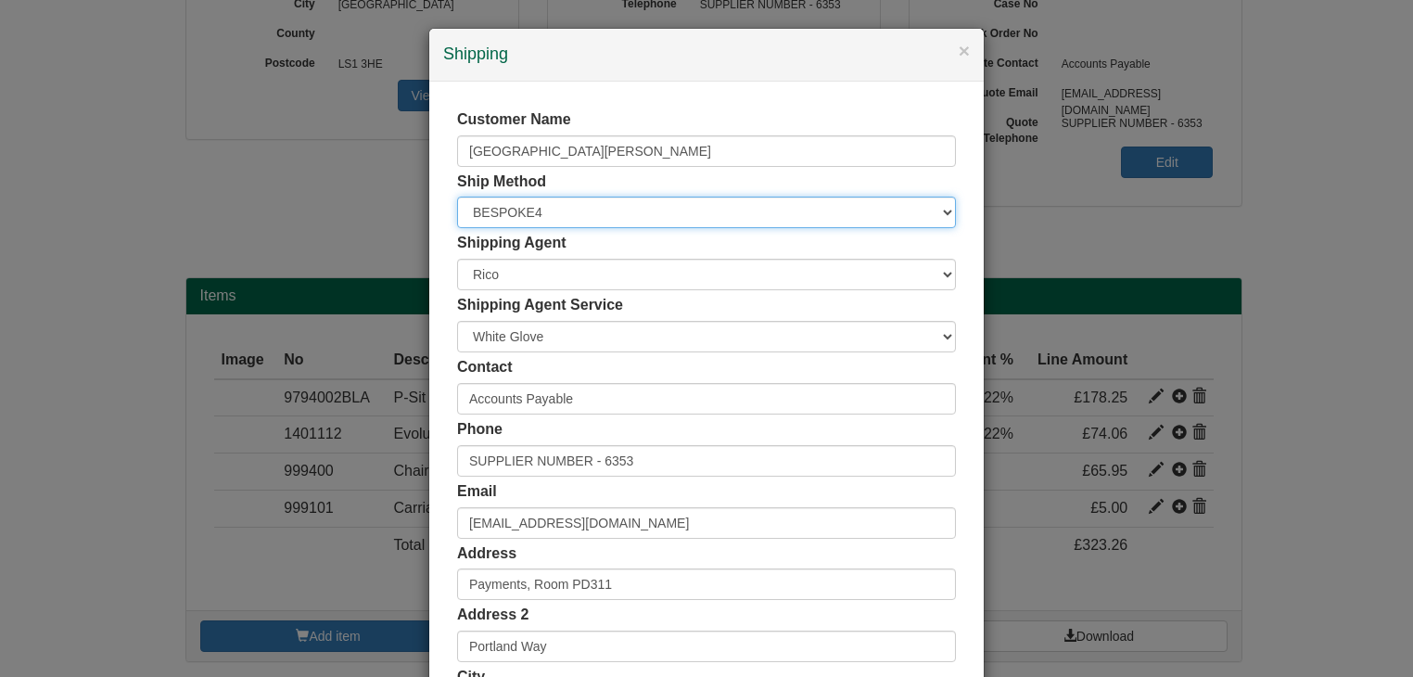
click at [546, 220] on select "Free of Charge £5 Flat Rate £7.50 Flat Rate £10 Flat Rate BESPOKE2 BESPOKE3 BES…" at bounding box center [706, 213] width 499 height 32
select select "BESPOKE6"
click at [457, 197] on select "Free of Charge £5 Flat Rate £7.50 Flat Rate £10 Flat Rate BESPOKE2 BESPOKE3 BES…" at bounding box center [706, 213] width 499 height 32
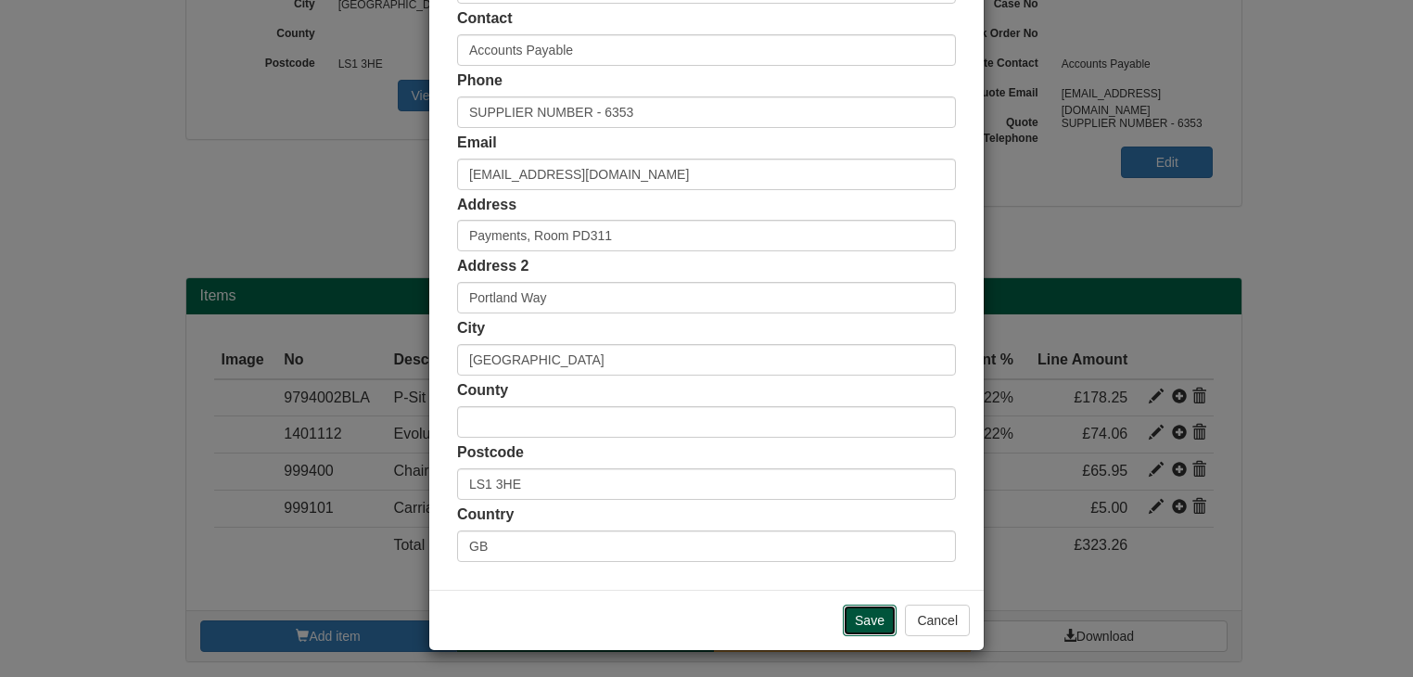
click at [861, 614] on input "Save" at bounding box center [870, 621] width 54 height 32
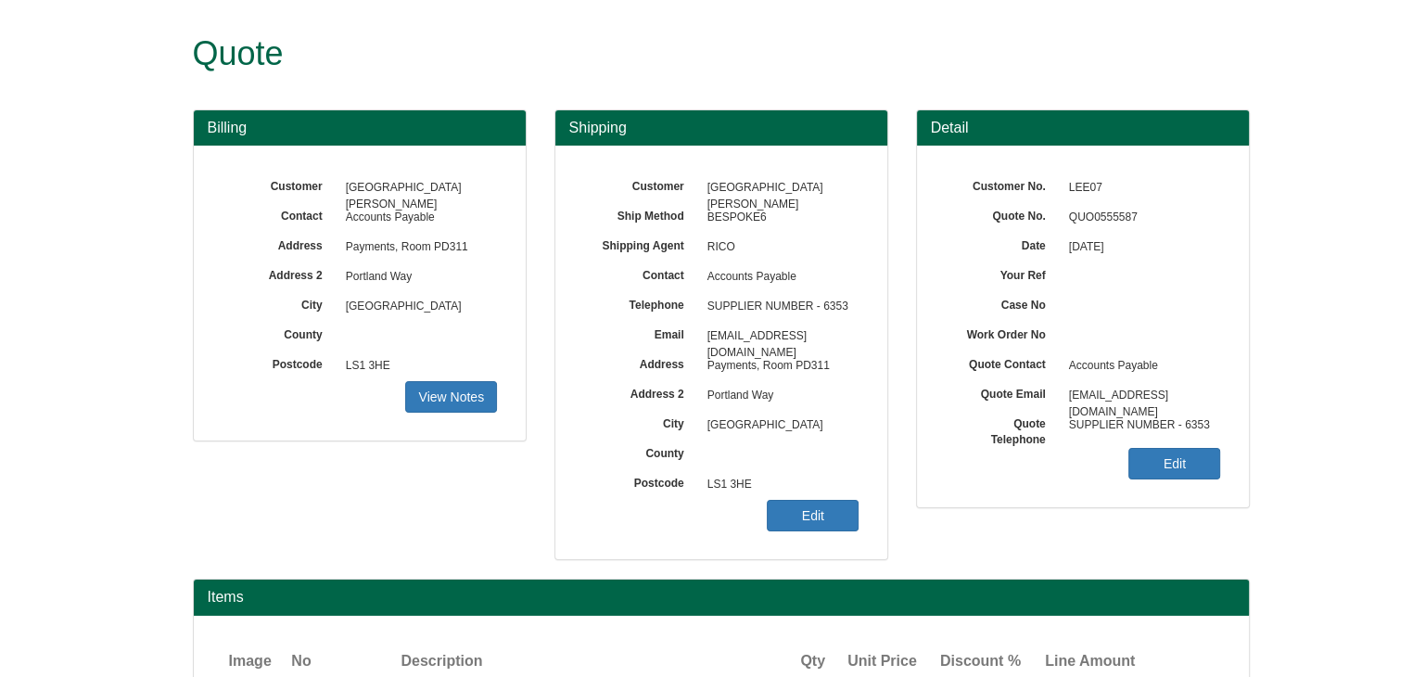
scroll to position [301, 0]
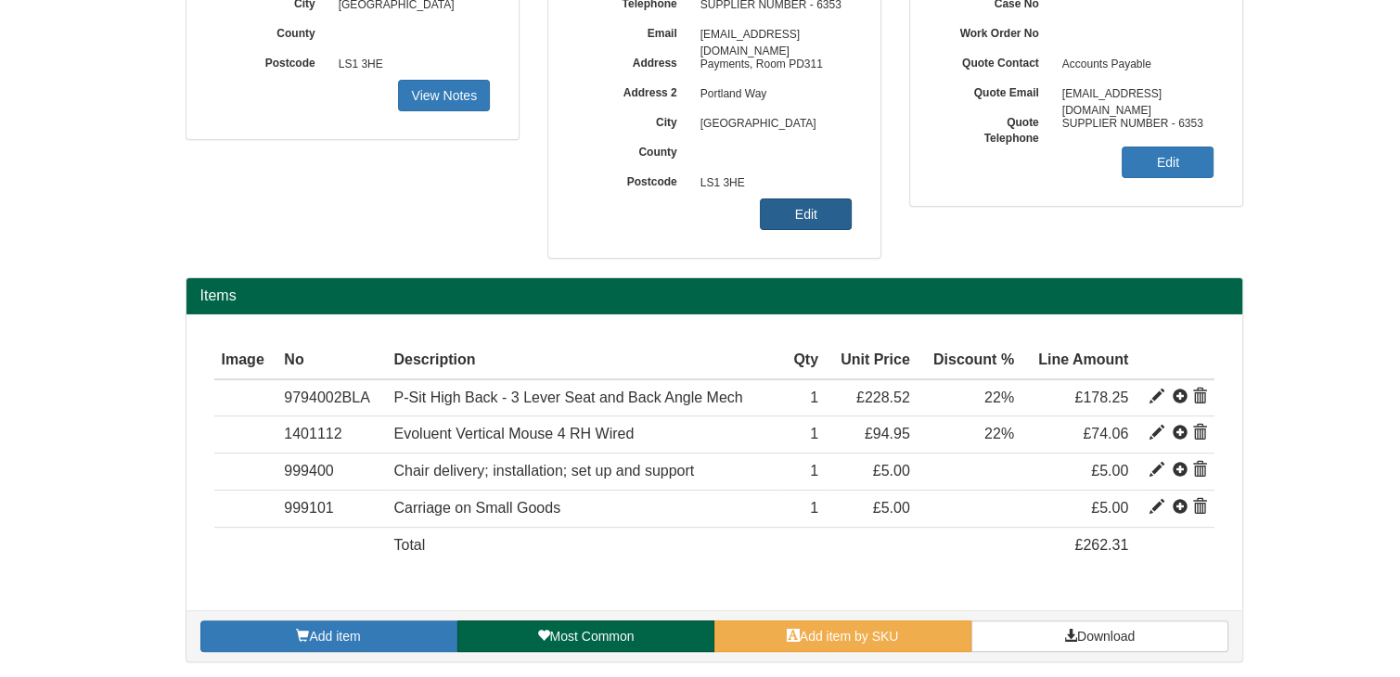
click at [812, 206] on link "Edit" at bounding box center [806, 214] width 92 height 32
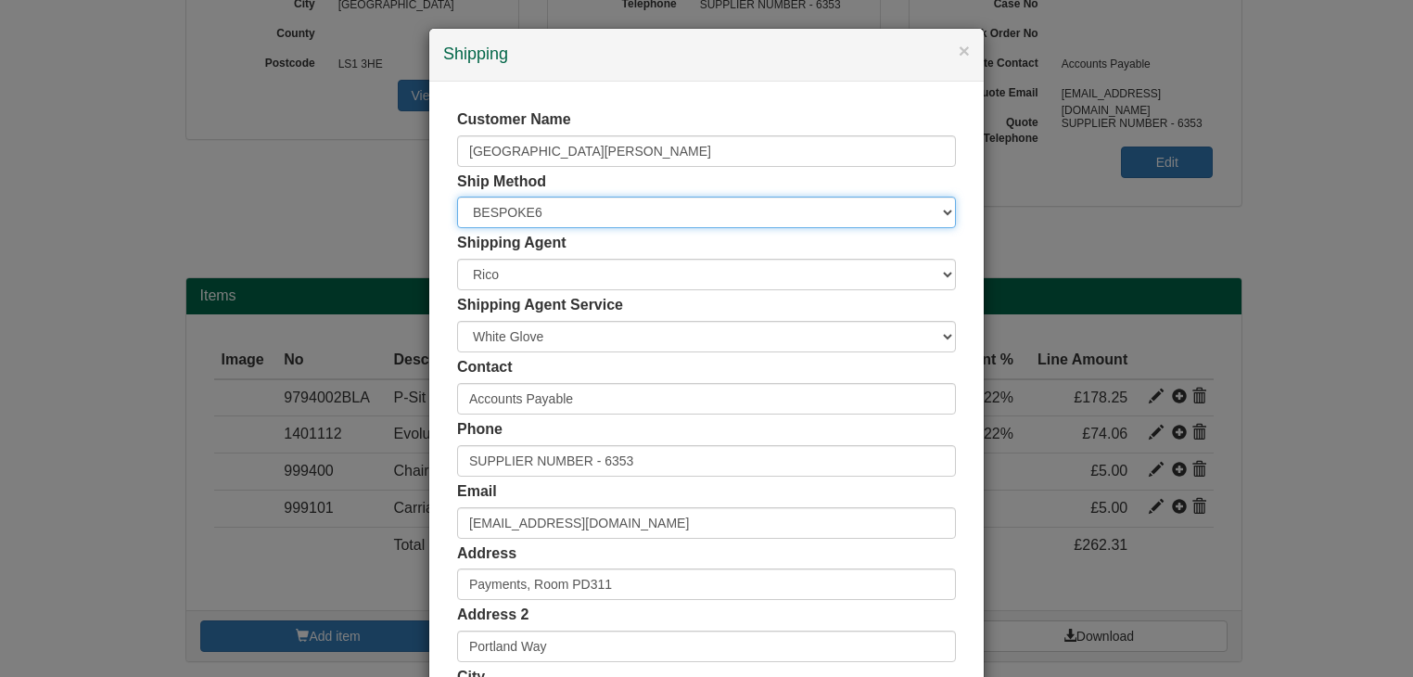
click at [572, 215] on select "Free of Charge £5 Flat Rate £7.50 Flat Rate £10 Flat Rate BESPOKE2 BESPOKE3 BES…" at bounding box center [706, 213] width 499 height 32
select select "BESPOKE7"
click at [457, 197] on select "Free of Charge £5 Flat Rate £7.50 Flat Rate £10 Flat Rate BESPOKE2 BESPOKE3 BES…" at bounding box center [706, 213] width 499 height 32
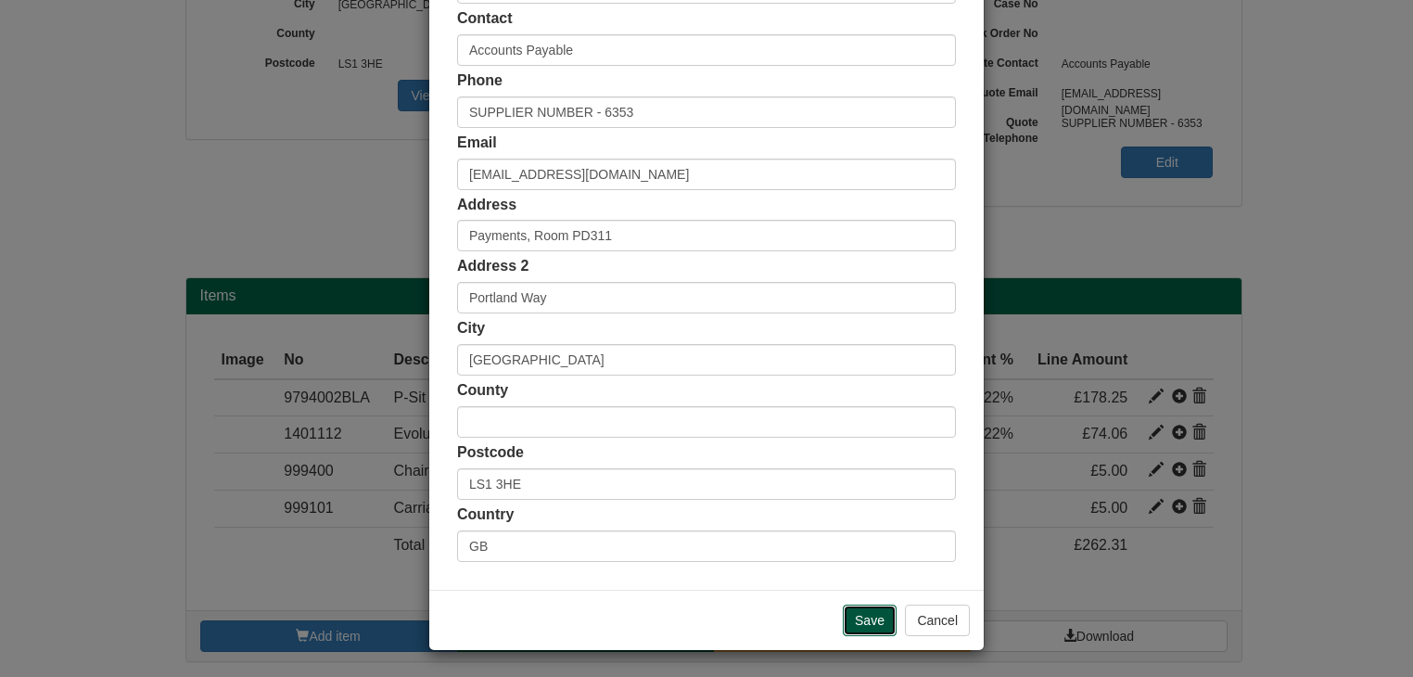
click at [856, 619] on input "Save" at bounding box center [870, 621] width 54 height 32
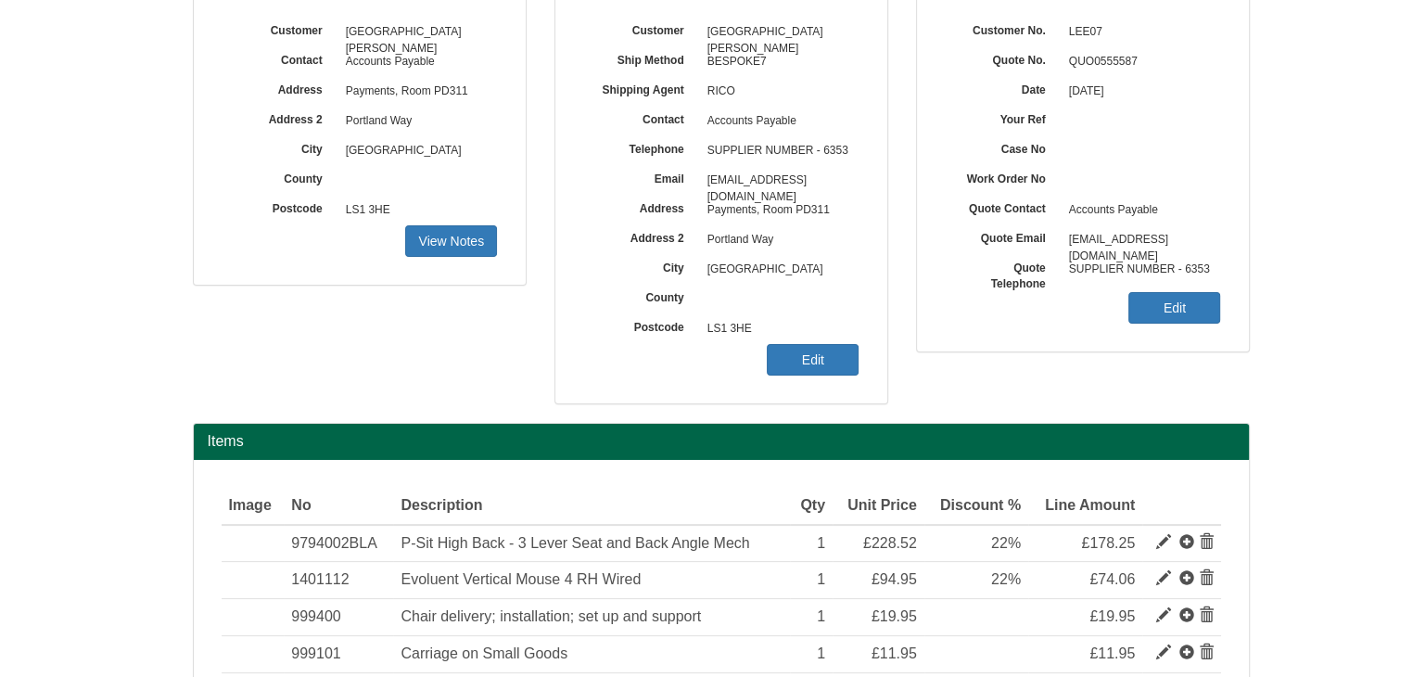
scroll to position [301, 0]
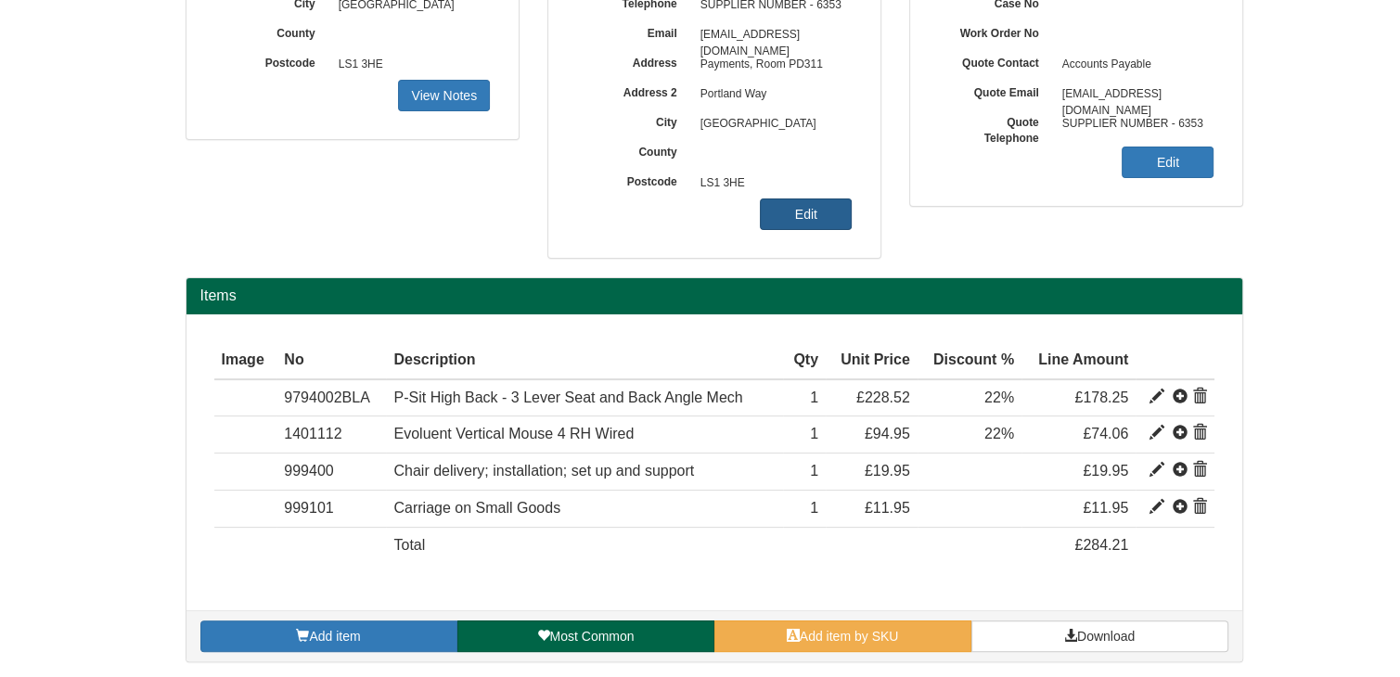
click at [794, 205] on link "Edit" at bounding box center [806, 214] width 92 height 32
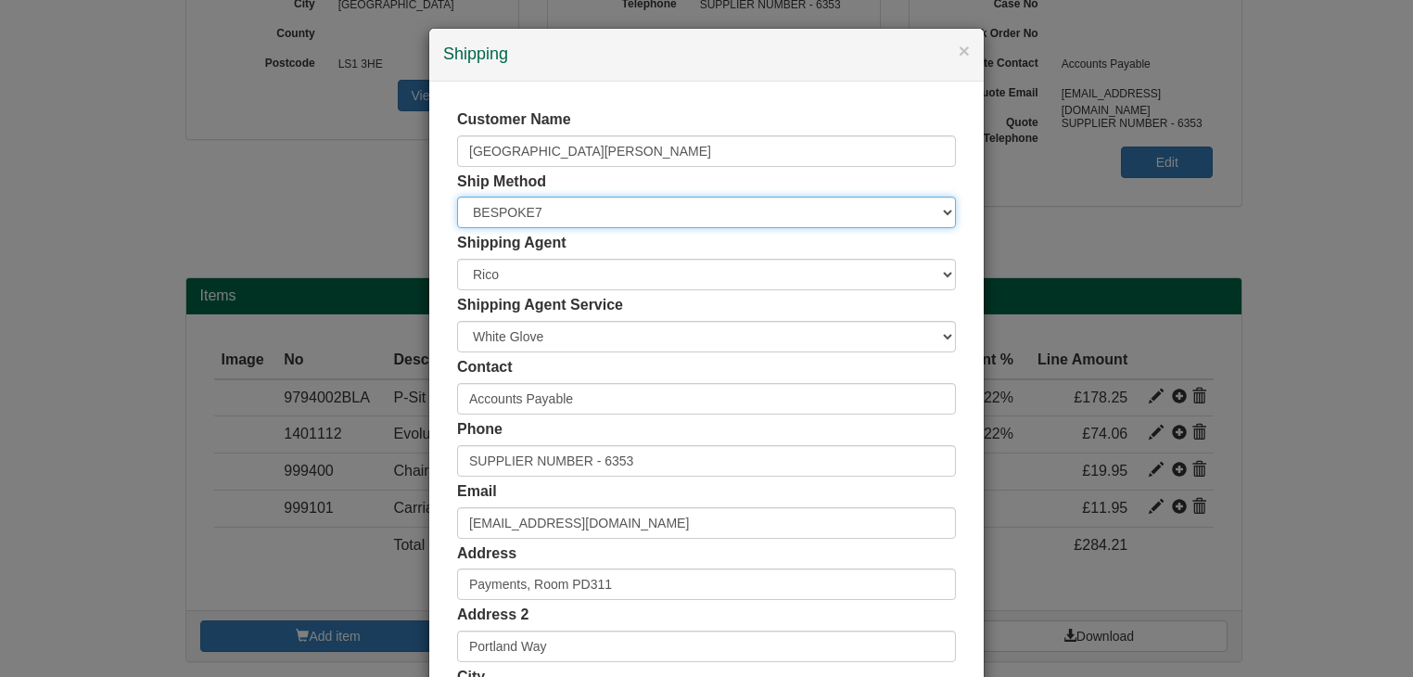
click at [558, 213] on select "Free of Charge £5 Flat Rate £7.50 Flat Rate £10 Flat Rate BESPOKE2 BESPOKE3 BES…" at bounding box center [706, 213] width 499 height 32
select select "BESPOKE8"
click at [457, 197] on select "Free of Charge £5 Flat Rate £7.50 Flat Rate £10 Flat Rate BESPOKE2 BESPOKE3 BES…" at bounding box center [706, 213] width 499 height 32
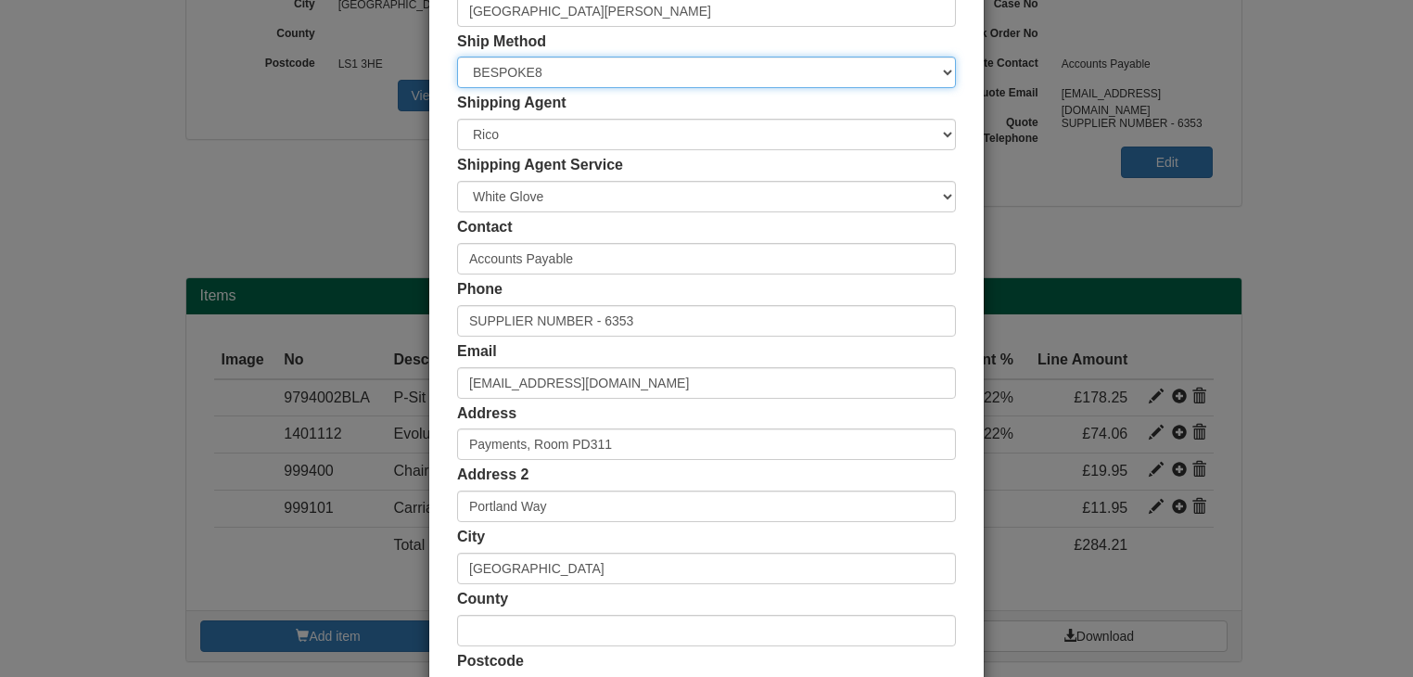
scroll to position [349, 0]
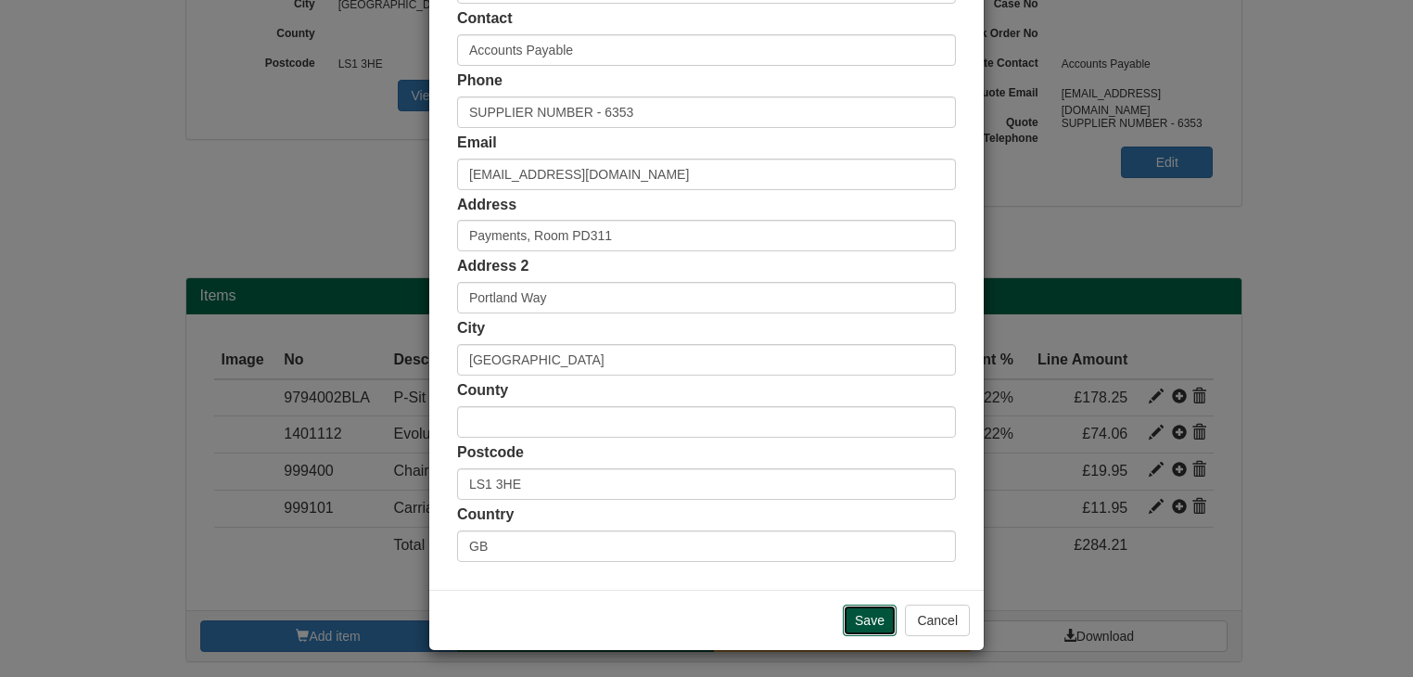
click at [855, 617] on input "Save" at bounding box center [870, 621] width 54 height 32
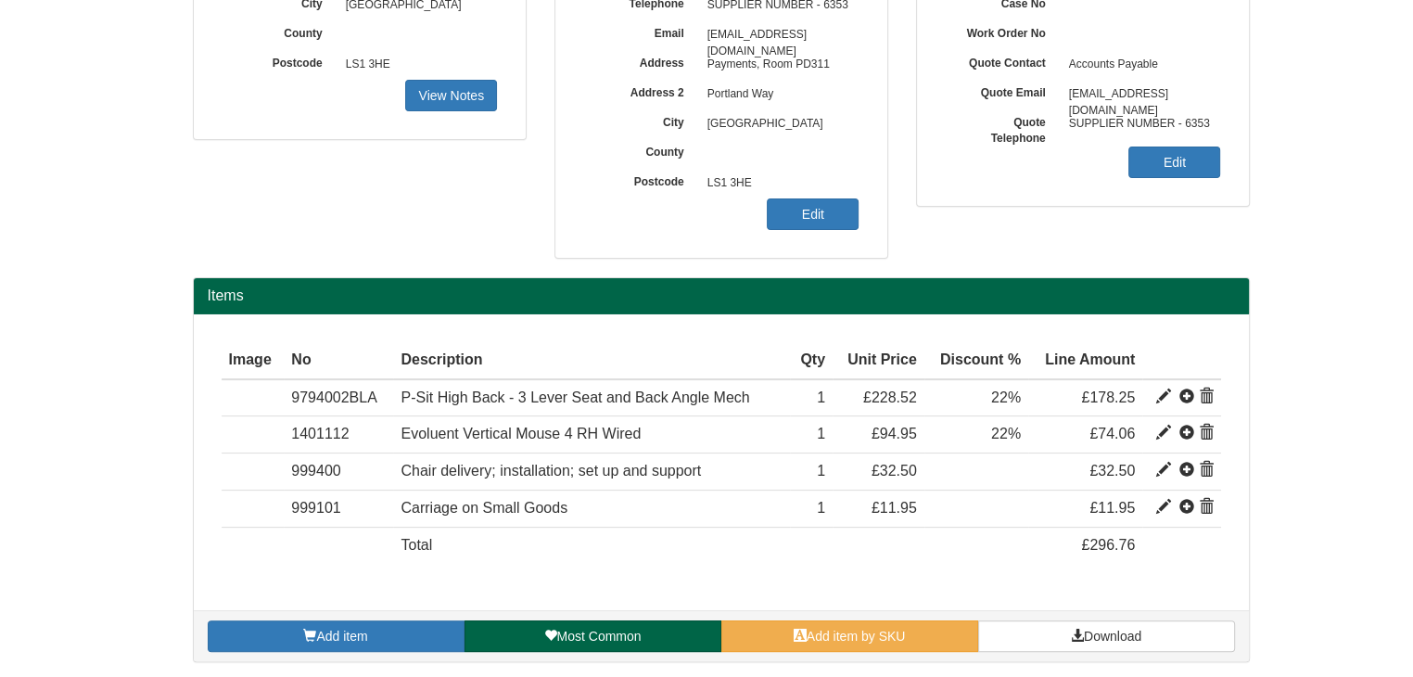
scroll to position [23, 0]
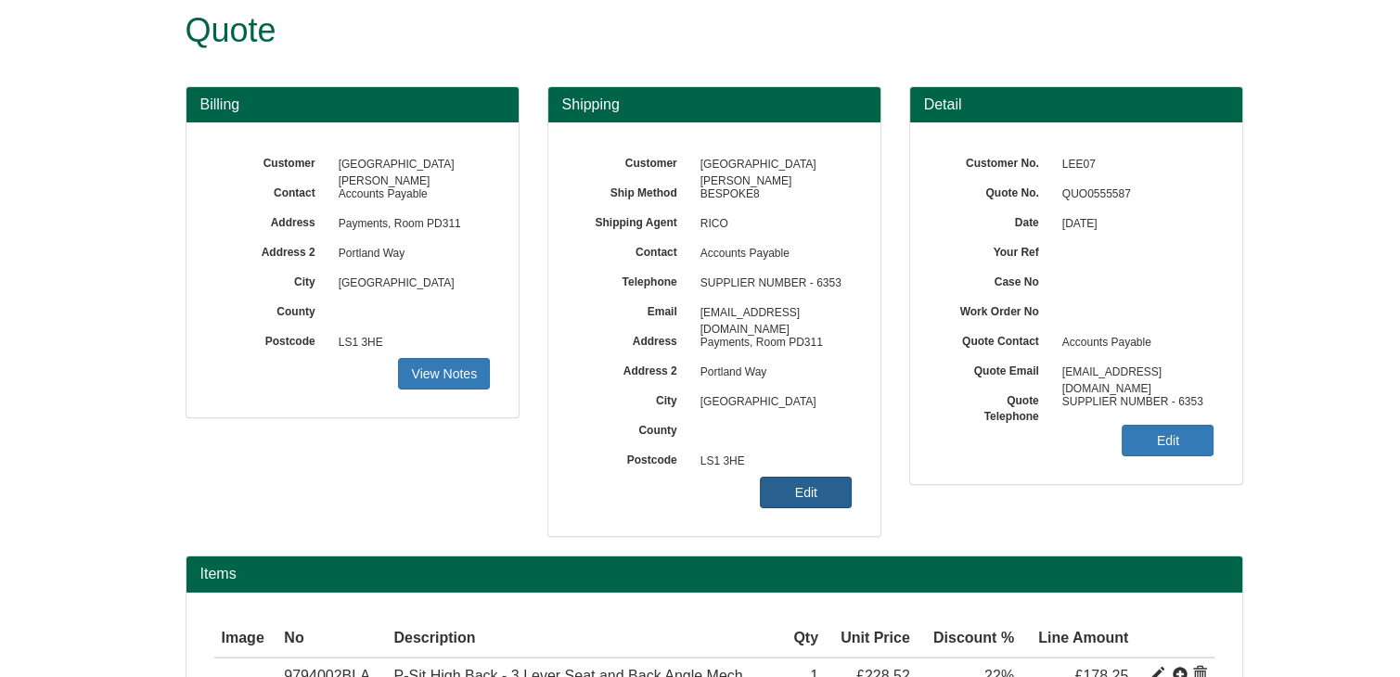
click at [825, 491] on link "Edit" at bounding box center [806, 493] width 92 height 32
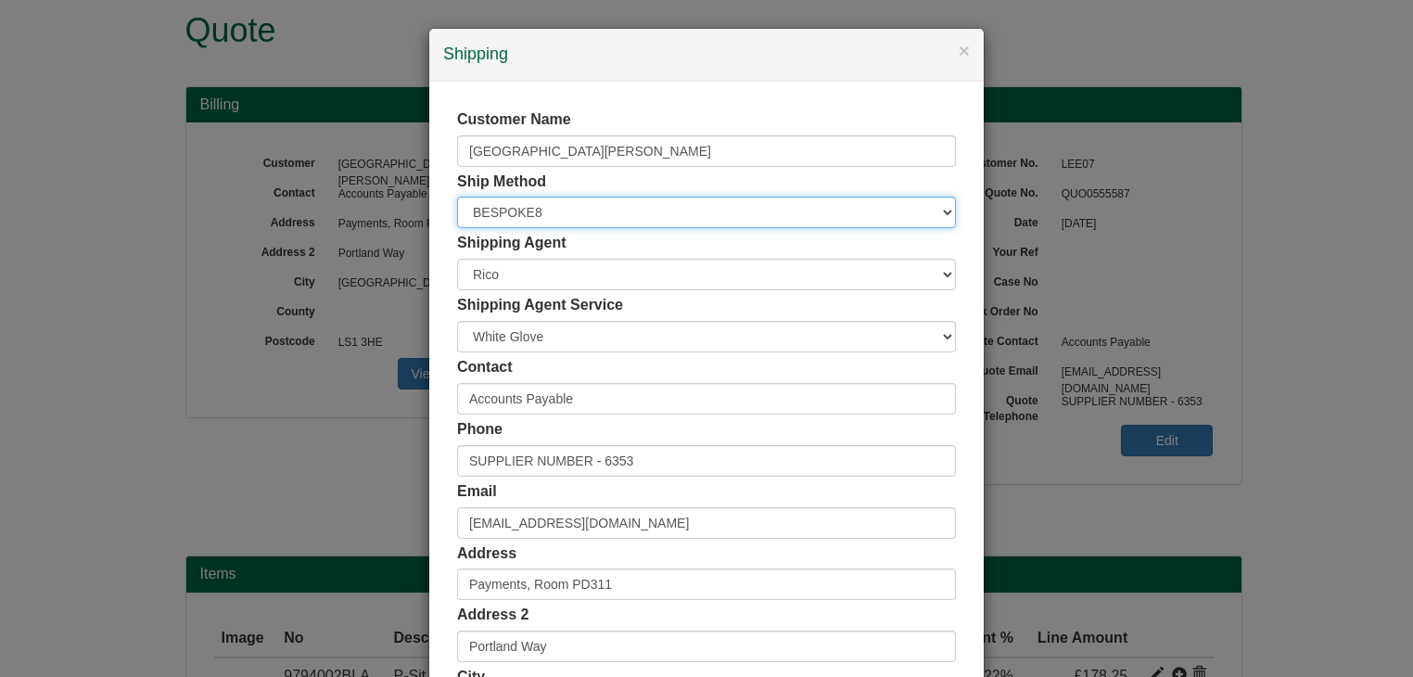
click at [508, 216] on select "Free of Charge £5 Flat Rate £7.50 Flat Rate £10 Flat Rate BESPOKE2 BESPOKE3 BES…" at bounding box center [706, 213] width 499 height 32
select select "BESPOKE9"
click at [457, 197] on select "Free of Charge £5 Flat Rate £7.50 Flat Rate £10 Flat Rate BESPOKE2 BESPOKE3 BES…" at bounding box center [706, 213] width 499 height 32
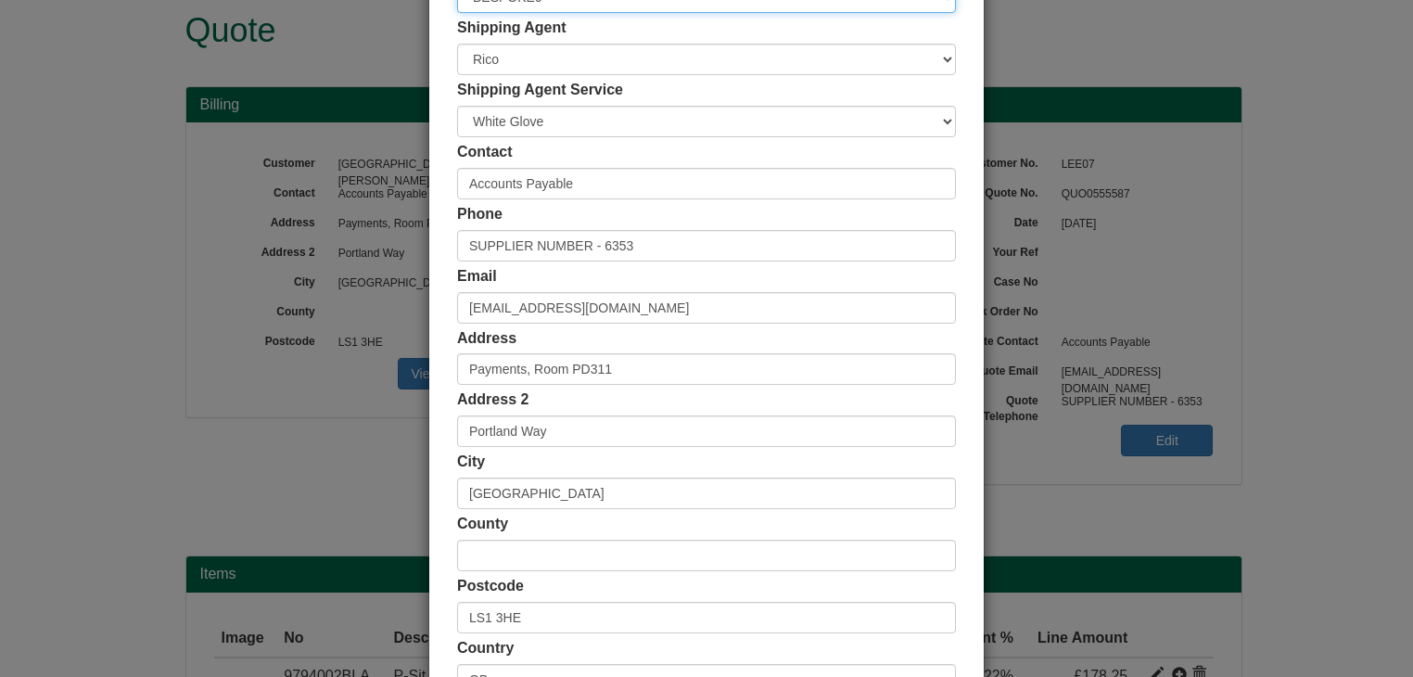
scroll to position [349, 0]
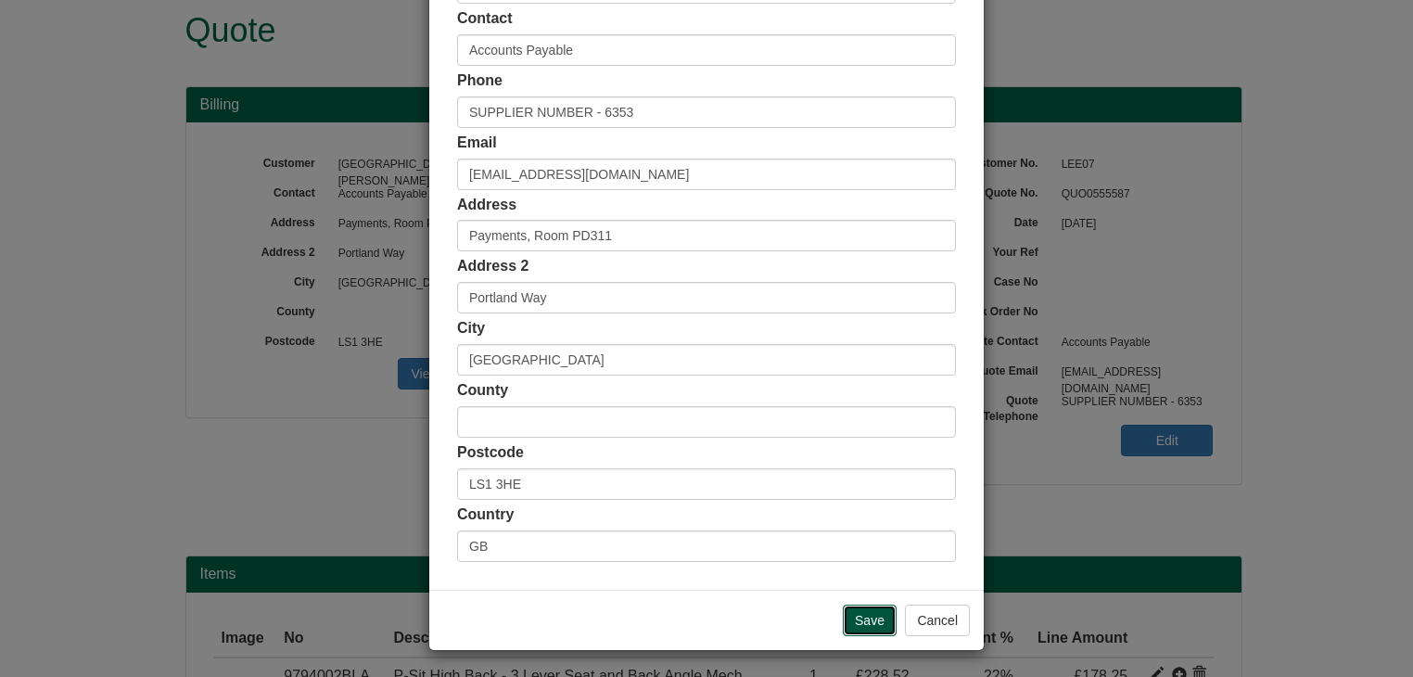
click at [861, 620] on input "Save" at bounding box center [870, 621] width 54 height 32
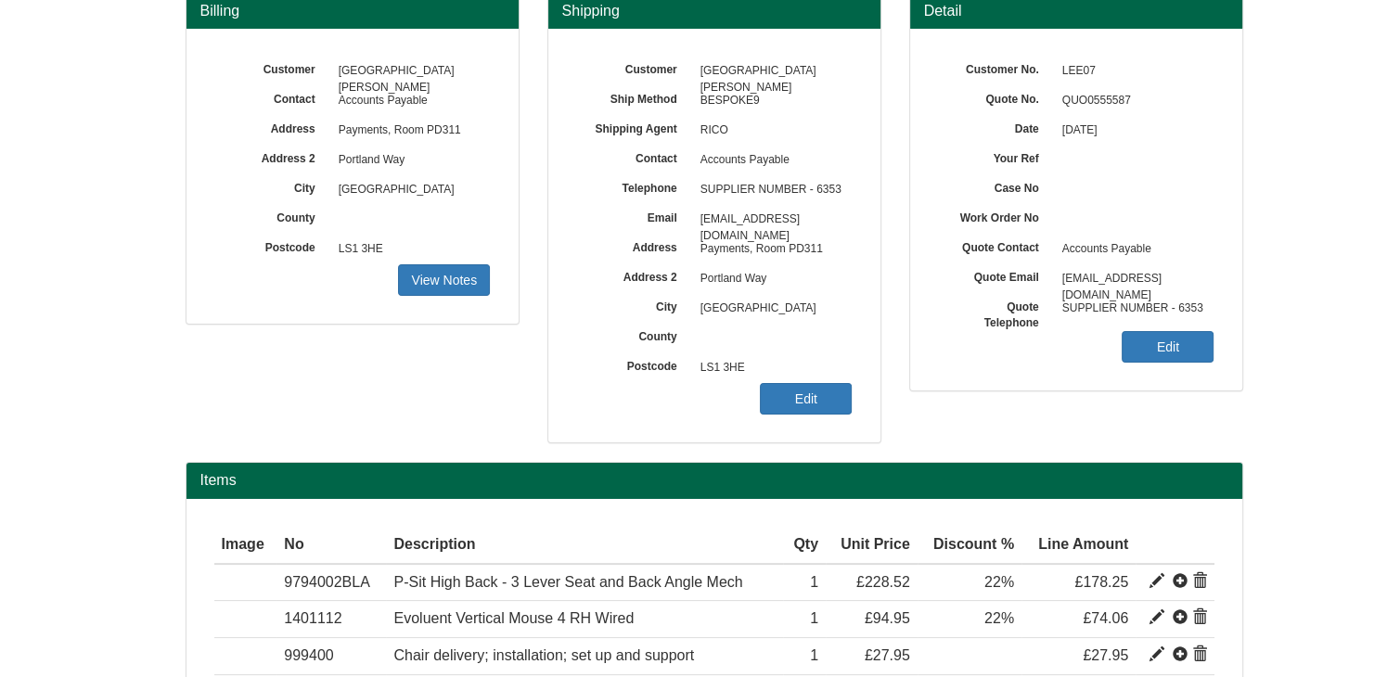
scroll to position [116, 0]
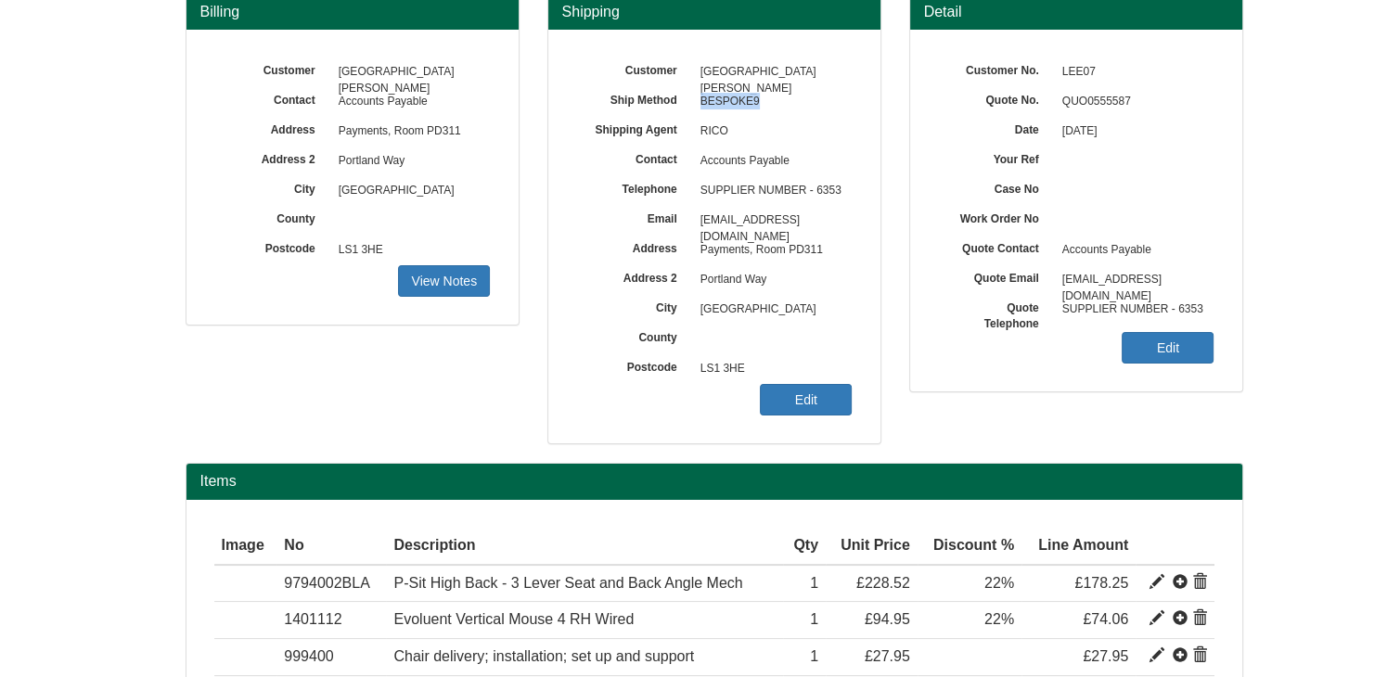
drag, startPoint x: 762, startPoint y: 99, endPoint x: 701, endPoint y: 89, distance: 62.1
click at [701, 89] on span "BESPOKE9" at bounding box center [771, 102] width 161 height 30
copy span "BESPOKE9"
